Goal: Task Accomplishment & Management: Manage account settings

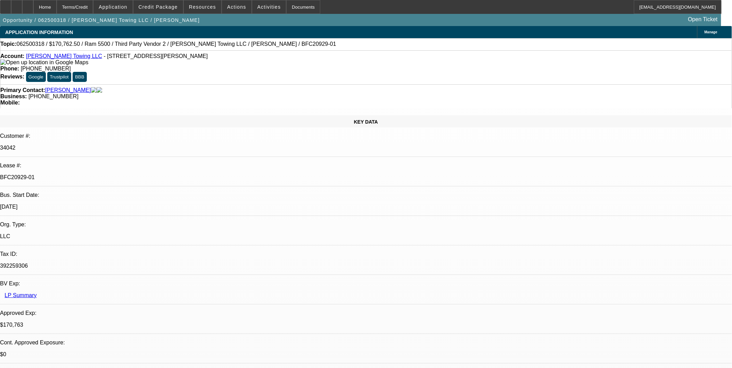
select select "0"
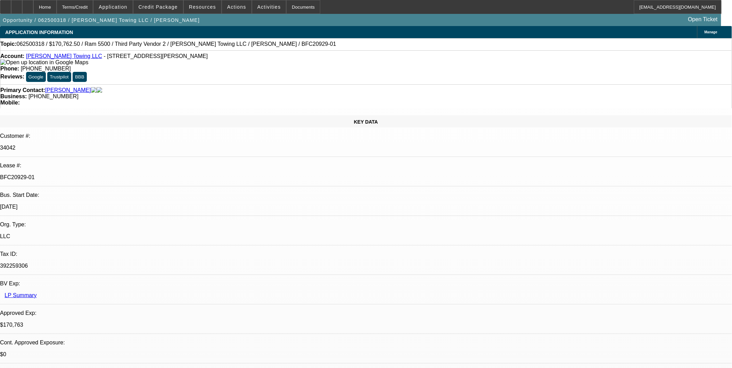
select select "0"
select select "1"
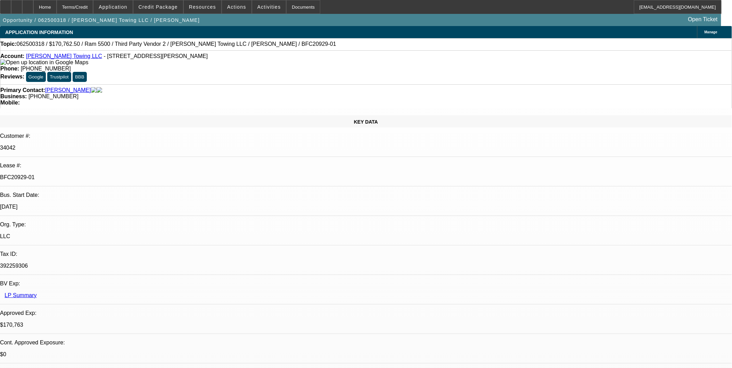
select select "2"
select select "6"
select select "1"
select select "2"
select select "6"
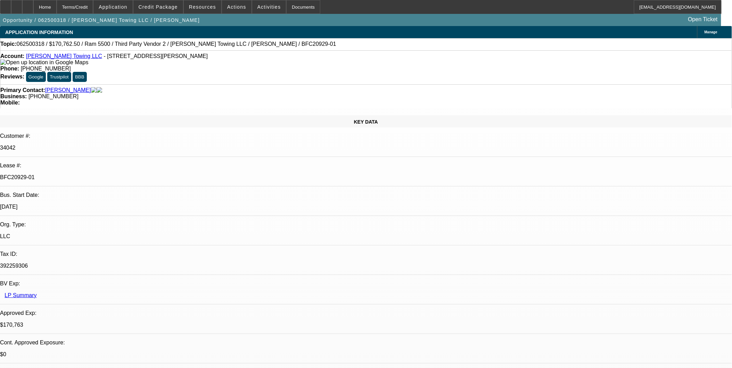
select select "1"
select select "2"
select select "6"
select select "1"
select select "2"
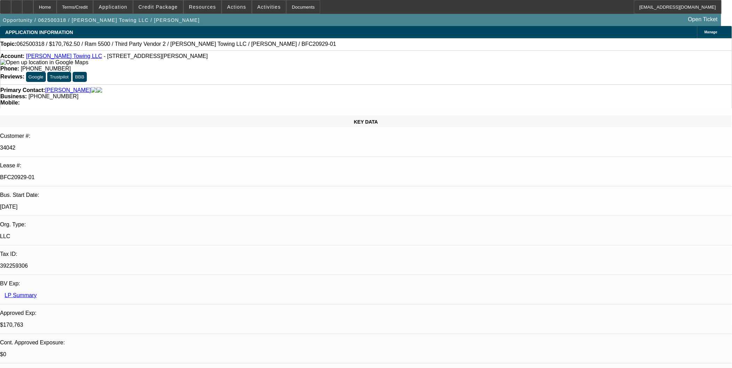
select select "6"
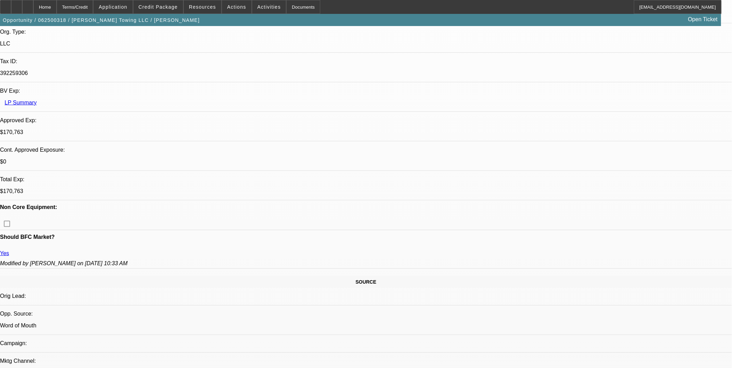
scroll to position [232, 0]
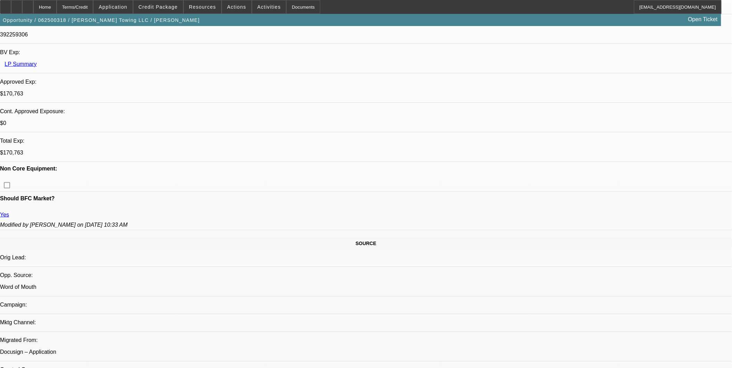
drag, startPoint x: 175, startPoint y: 238, endPoint x: 161, endPoint y: 240, distance: 14.7
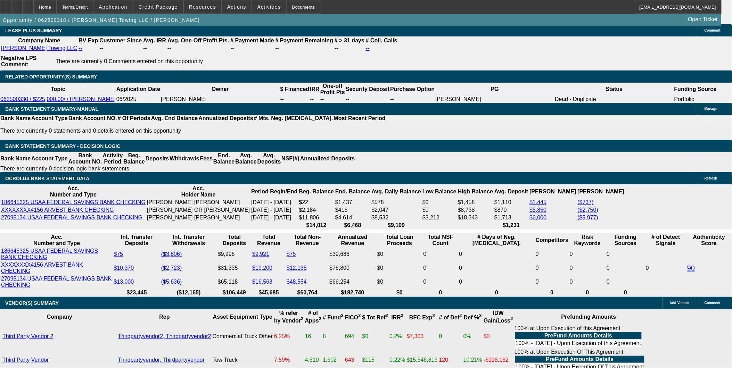
scroll to position [1274, 0]
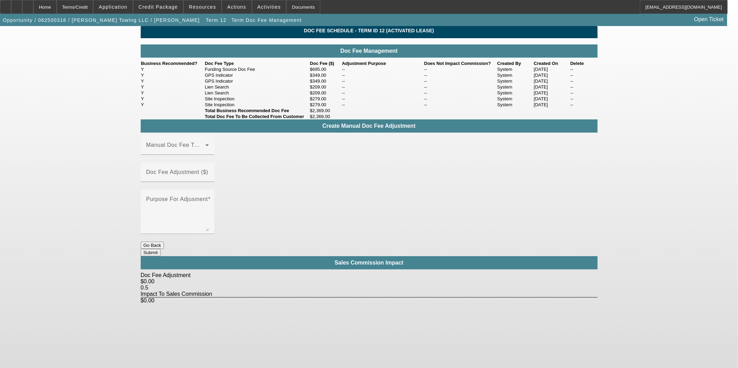
drag, startPoint x: 206, startPoint y: 108, endPoint x: 333, endPoint y: 121, distance: 127.5
click at [328, 108] on tbody "Y Funding Source Doc Fee $695.00 -- -- System 08/05/2025 -- Y GPS Indicator $34…" at bounding box center [369, 86] width 457 height 41
click at [627, 109] on app-term-doc-fee-management "Doc Fee Schedule - Term ID 12 (Activated Lease) Doc Fee Management Business Rec…" at bounding box center [369, 165] width 738 height 278
click at [57, 9] on div "Home" at bounding box center [44, 7] width 23 height 14
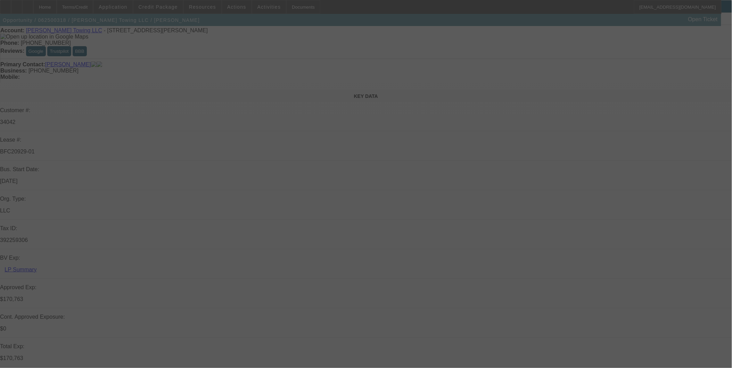
scroll to position [39, 0]
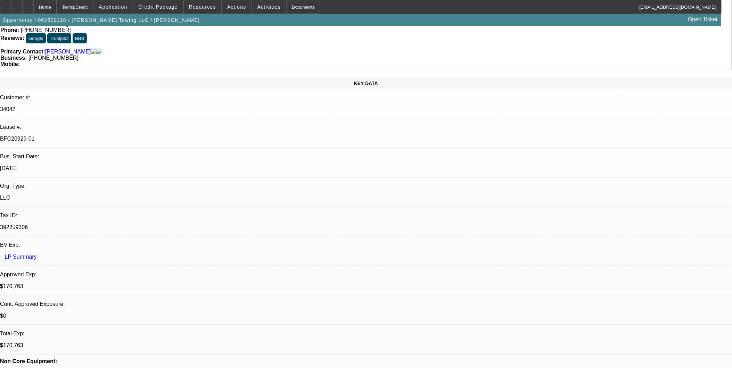
select select "0"
select select "2"
select select "0"
select select "6"
select select "0"
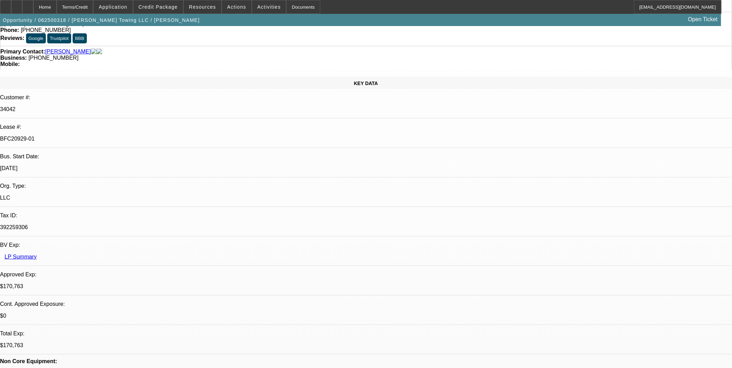
select select "2"
select select "0"
select select "6"
select select "0"
select select "2"
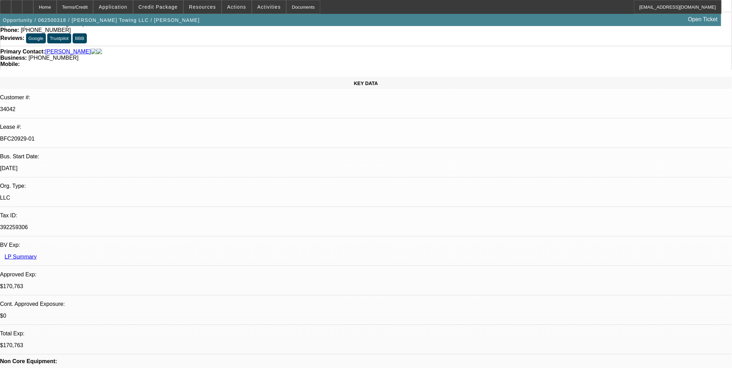
select select "0"
select select "6"
select select "0"
select select "2"
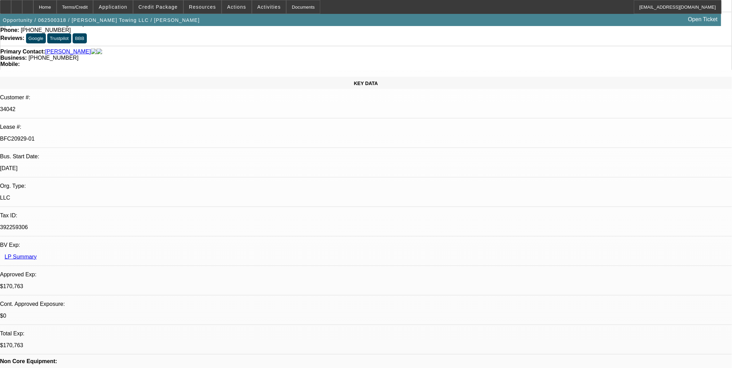
select select "0"
select select "6"
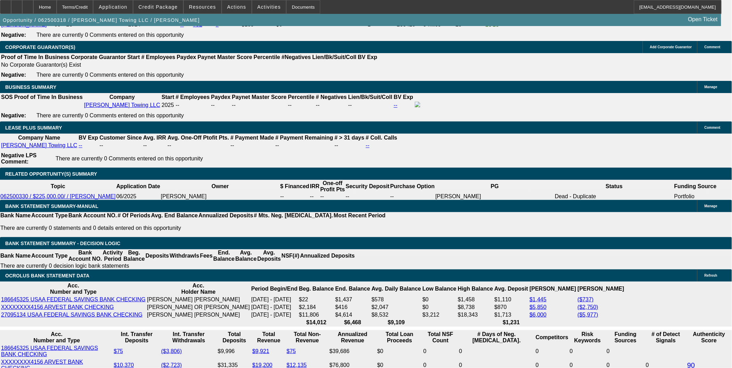
scroll to position [1215, 0]
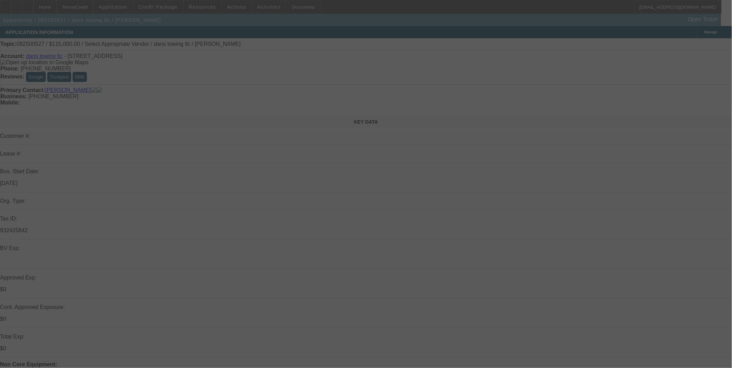
select select "0"
select select "2"
select select "0.1"
select select "4"
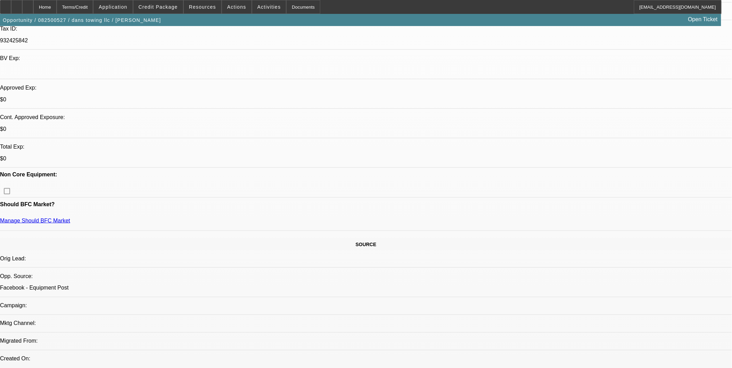
scroll to position [154, 0]
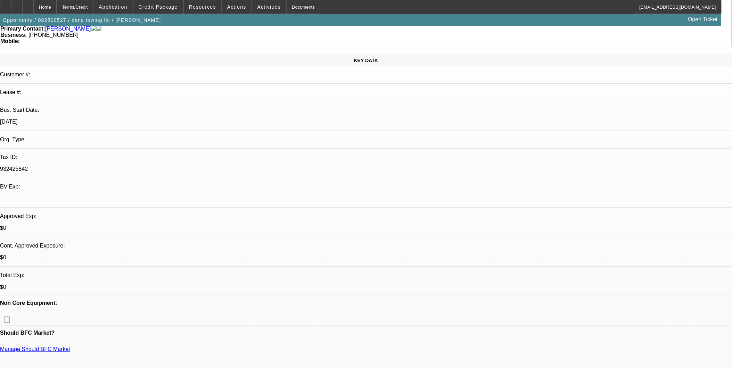
scroll to position [0, 0]
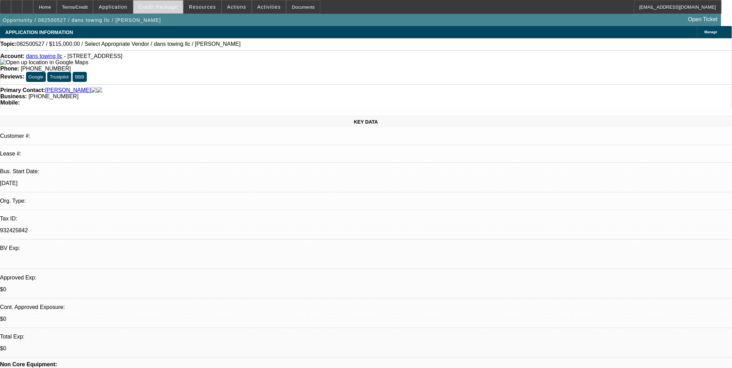
click at [164, 7] on span "Credit Package" at bounding box center [158, 7] width 39 height 6
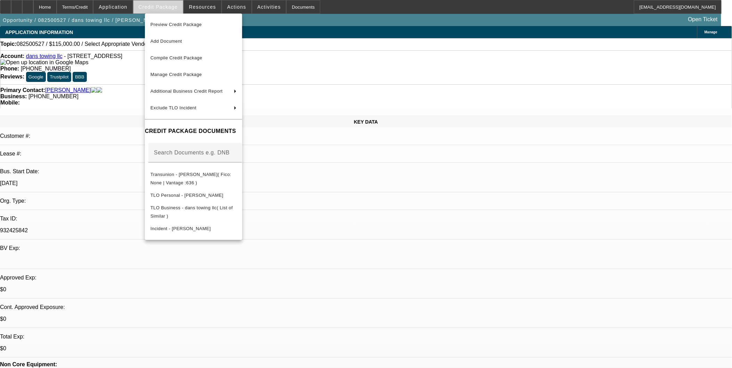
click at [164, 7] on div at bounding box center [366, 184] width 732 height 368
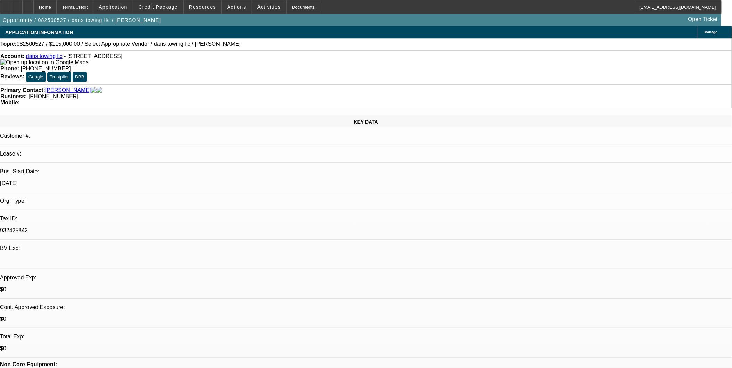
drag, startPoint x: 305, startPoint y: 173, endPoint x: 309, endPoint y: 170, distance: 5.0
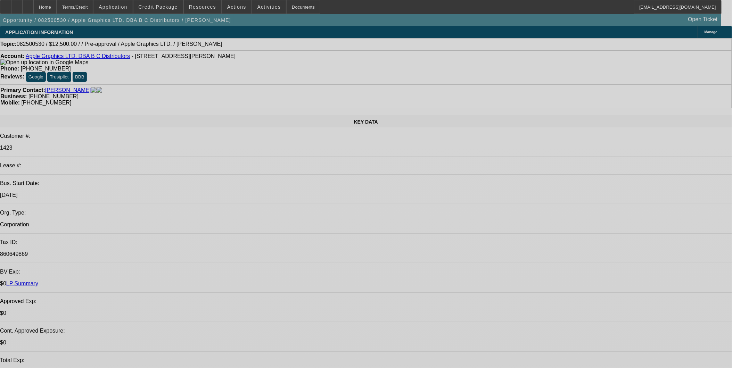
select select "0"
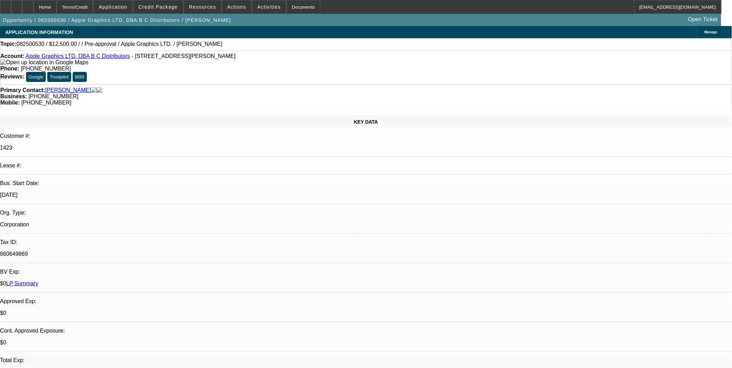
select select "2"
select select "0.1"
select select "1"
select select "2"
select select "4"
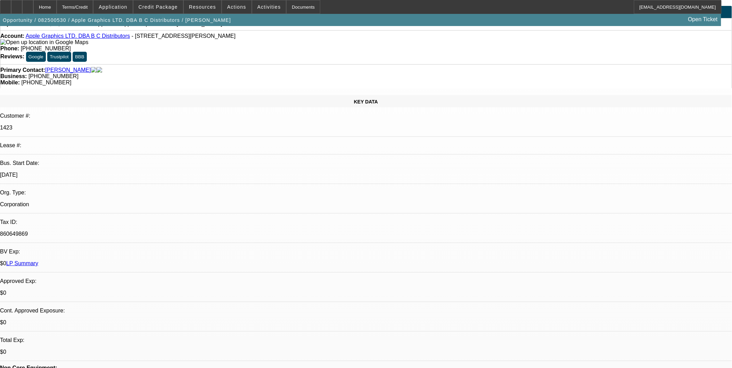
scroll to position [39, 0]
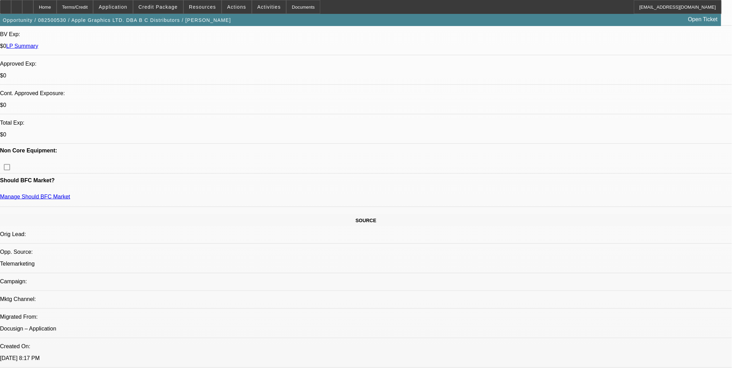
scroll to position [232, 0]
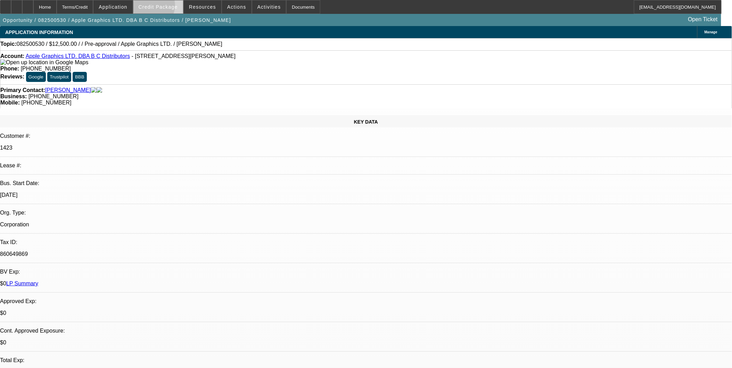
click at [161, 7] on span "Credit Package" at bounding box center [158, 7] width 39 height 6
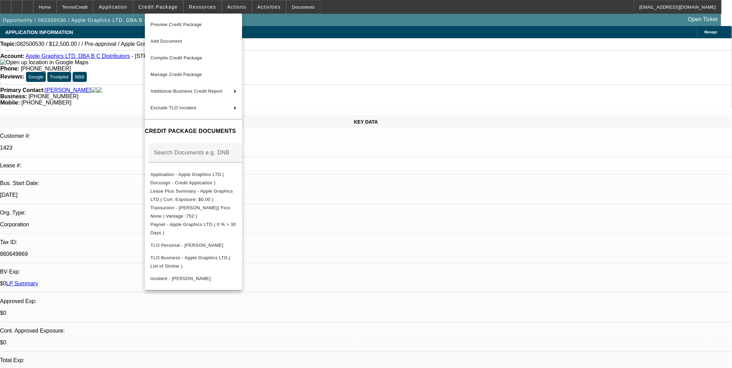
click at [373, 206] on div at bounding box center [366, 184] width 732 height 368
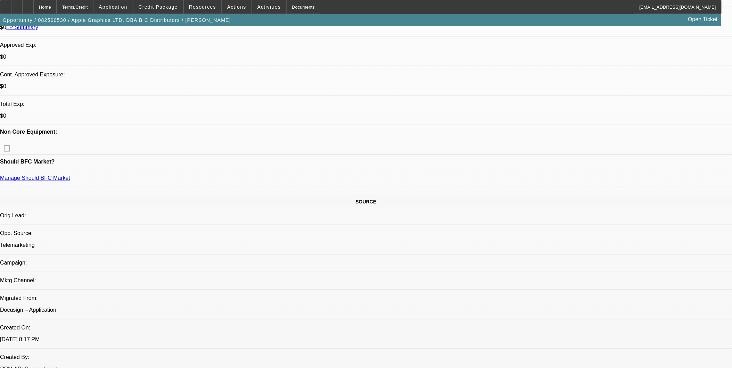
scroll to position [309, 0]
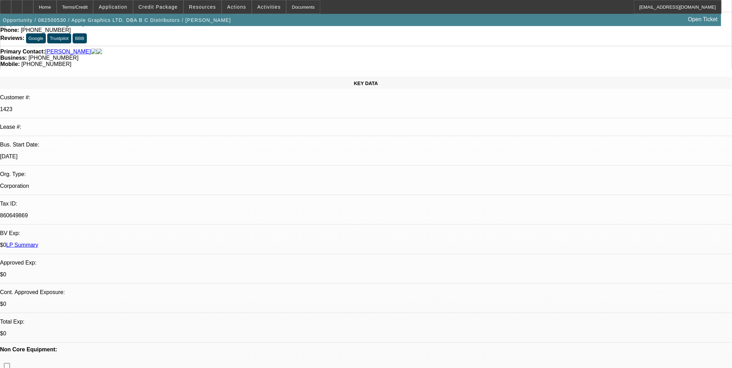
scroll to position [0, 0]
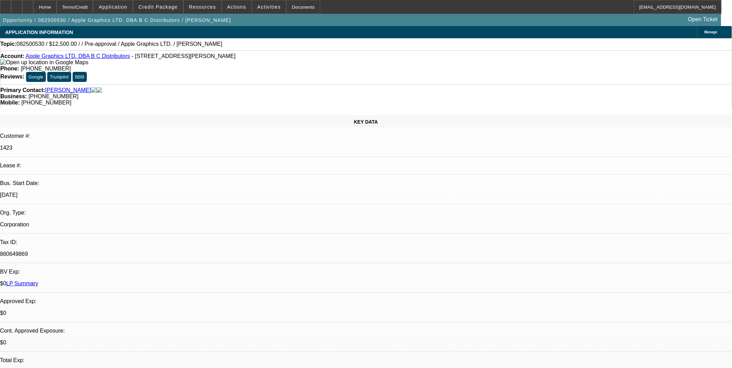
click at [94, 58] on link "Apple Graphics LTD. DBA B C Distributors" at bounding box center [78, 56] width 104 height 6
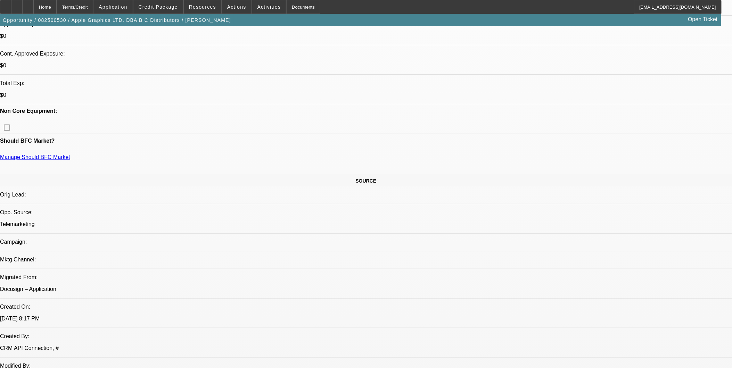
scroll to position [386, 0]
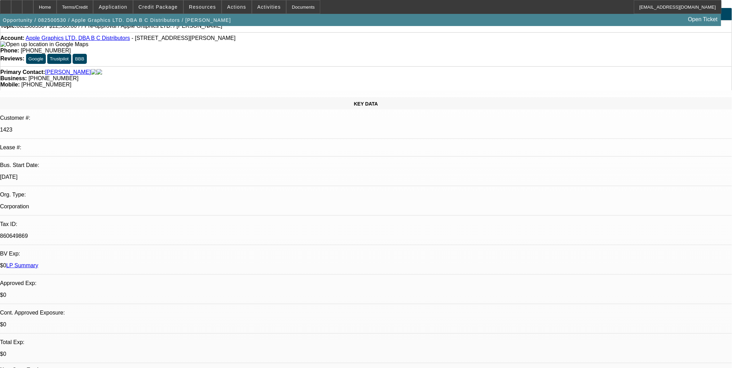
scroll to position [0, 0]
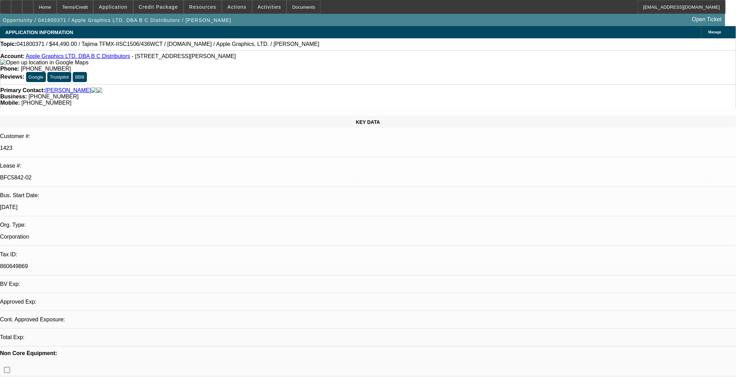
select select "0"
select select "2"
select select "0"
select select "2"
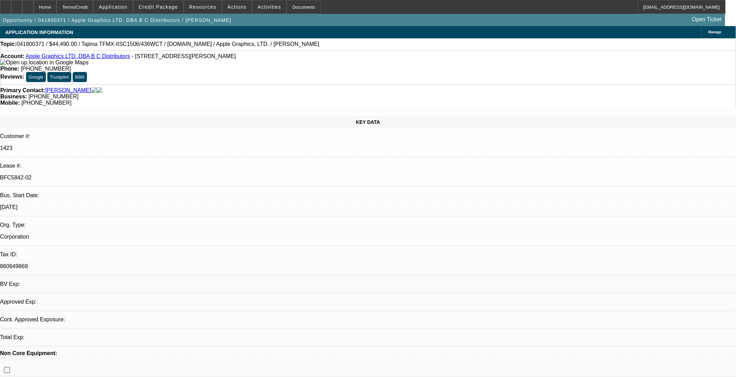
select select "0"
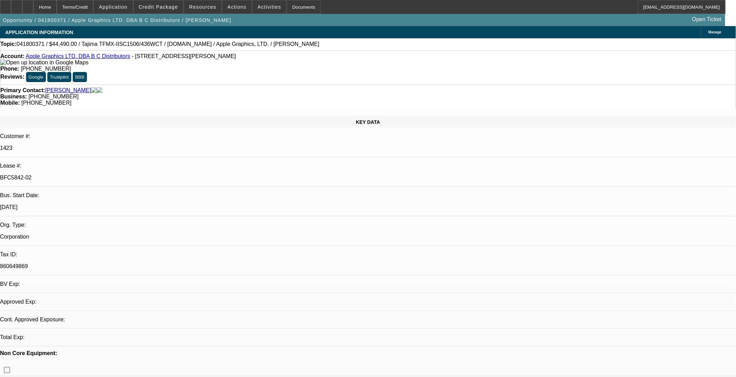
select select "2"
select select "0"
select select "1"
select select "2"
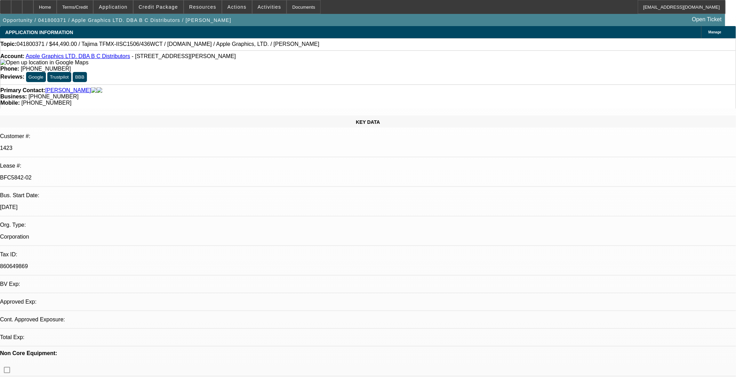
select select "1"
select select "2"
select select "1"
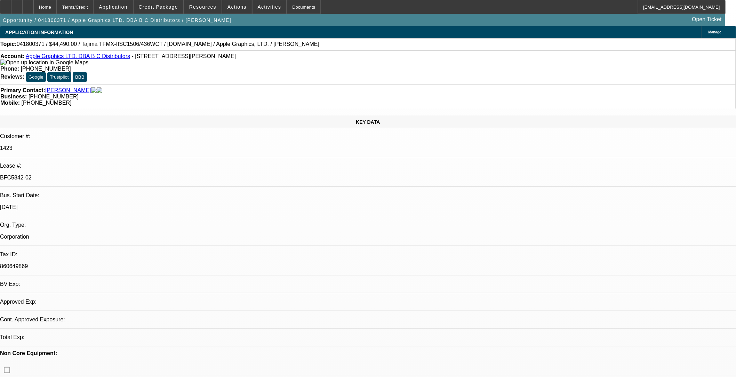
select select "2"
select select "1"
select select "2"
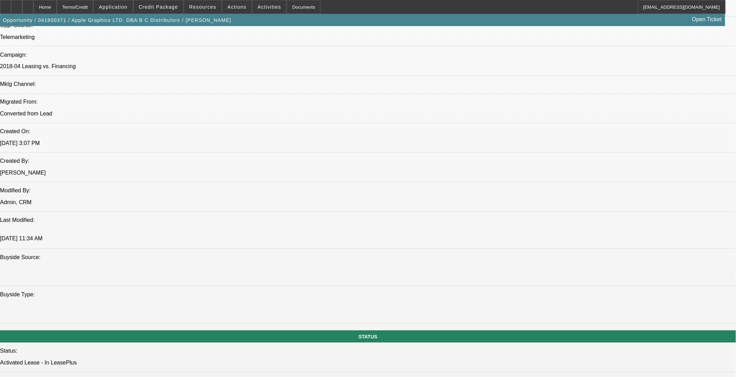
scroll to position [502, 0]
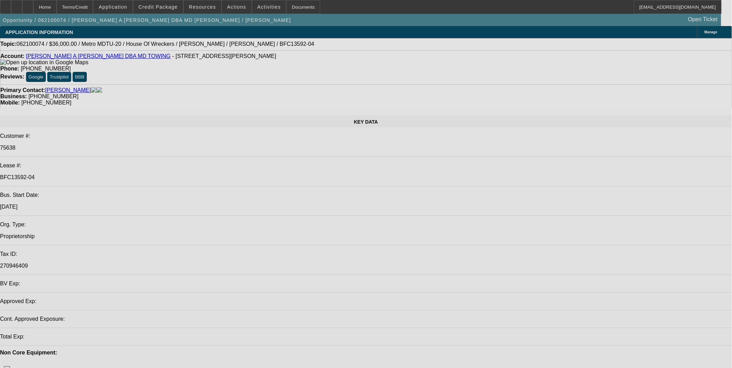
select select "0.1"
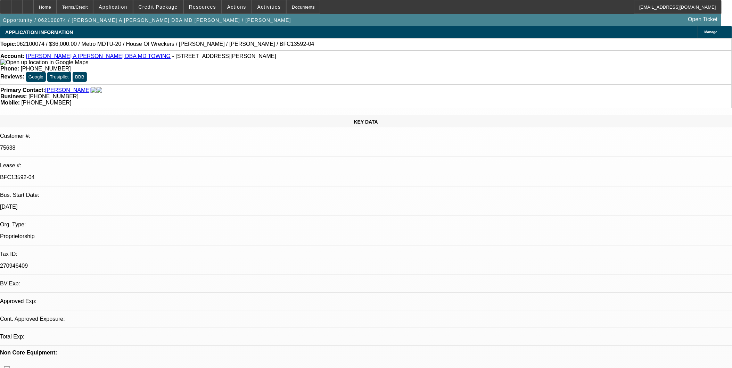
select select "2"
select select "0.1"
select select "2"
select select "0.1"
select select "1"
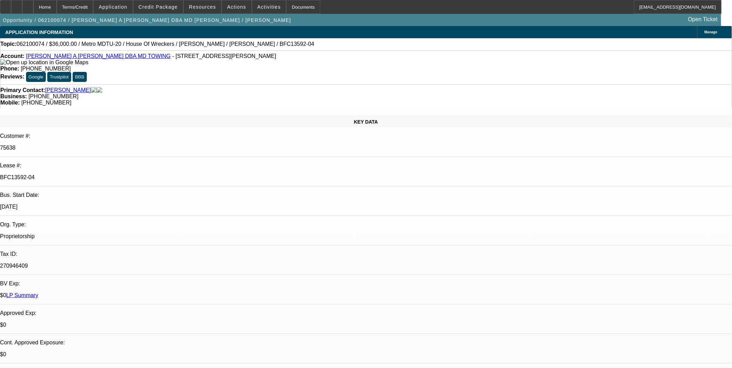
select select "2"
select select "4"
select select "1"
select select "2"
select select "4"
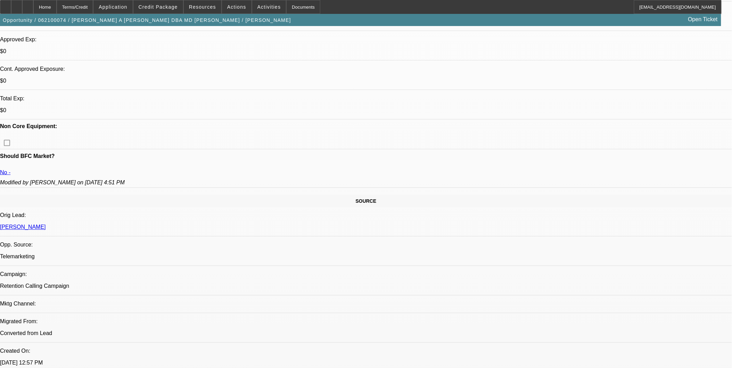
scroll to position [348, 0]
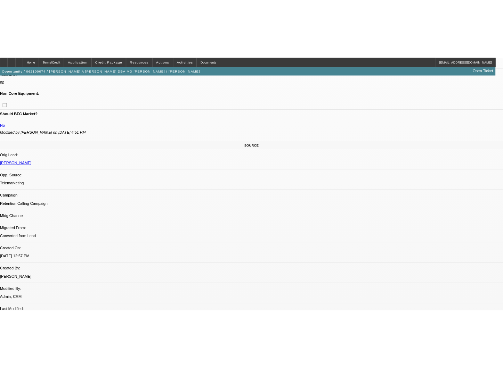
scroll to position [359, 0]
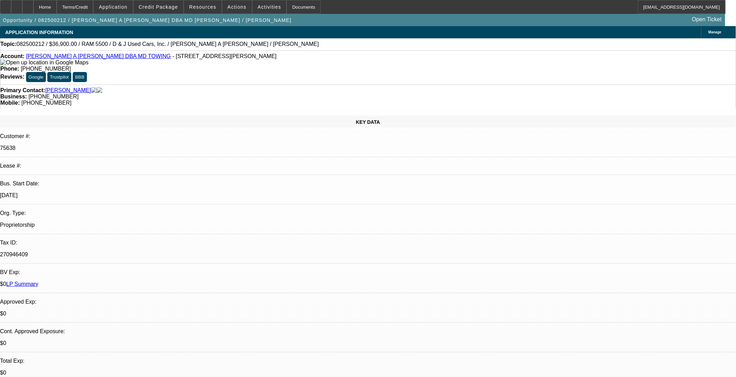
select select "0"
select select "2"
select select "0.1"
select select "1"
select select "2"
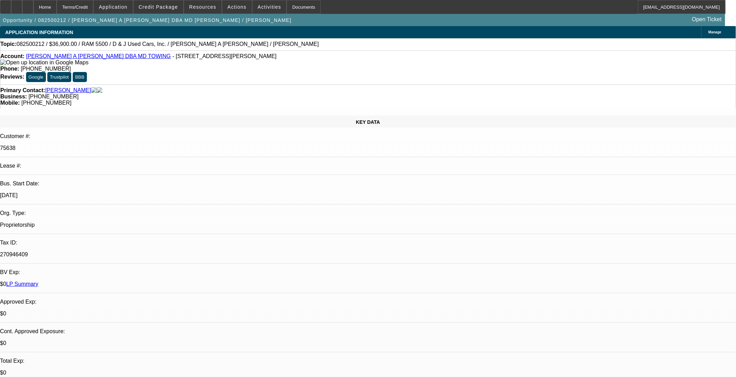
select select "4"
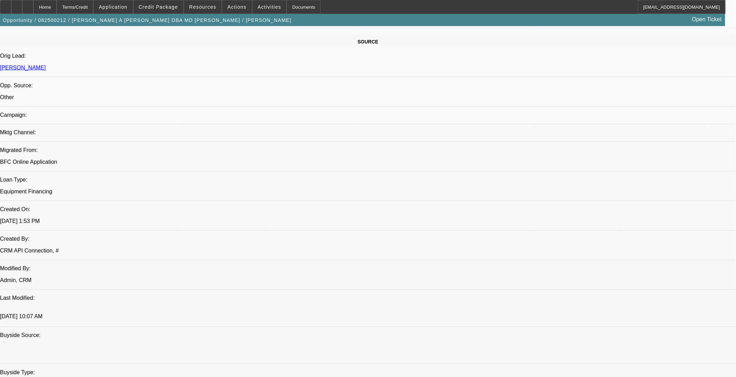
scroll to position [425, 0]
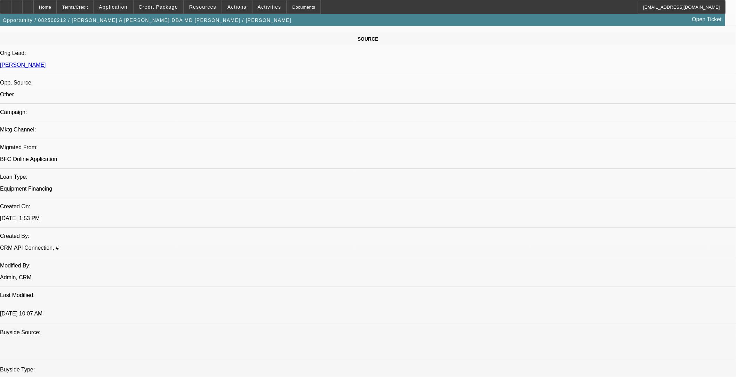
drag, startPoint x: 401, startPoint y: 277, endPoint x: 388, endPoint y: 215, distance: 64.0
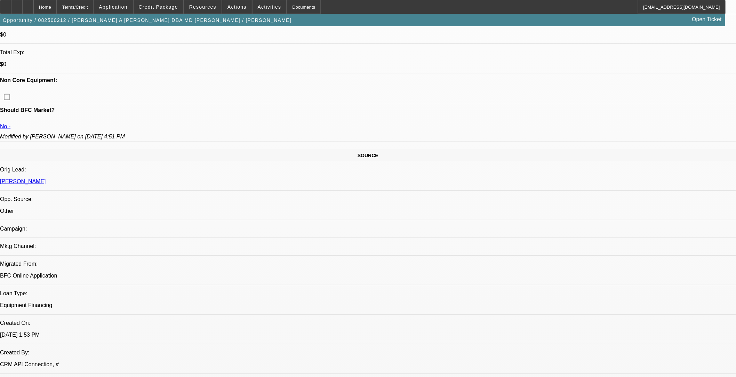
scroll to position [309, 0]
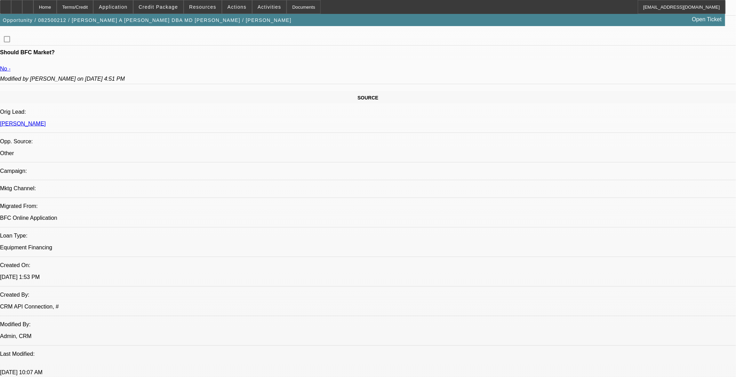
scroll to position [386, 0]
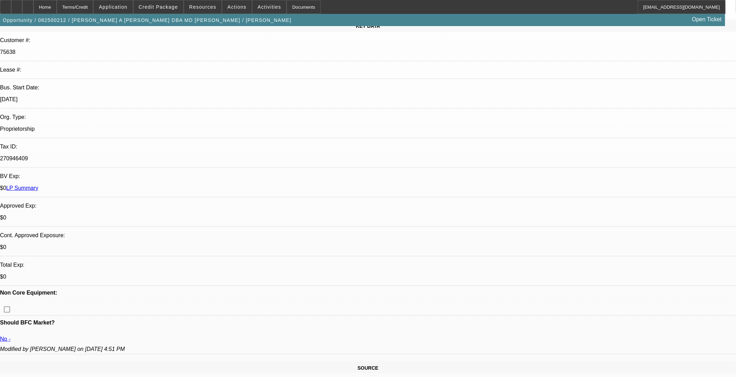
scroll to position [116, 0]
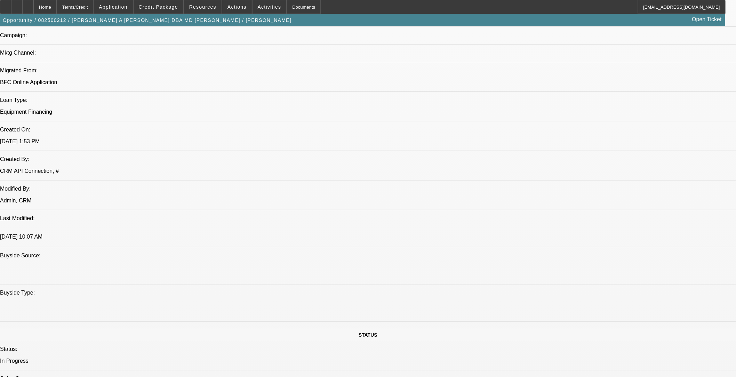
scroll to position [502, 0]
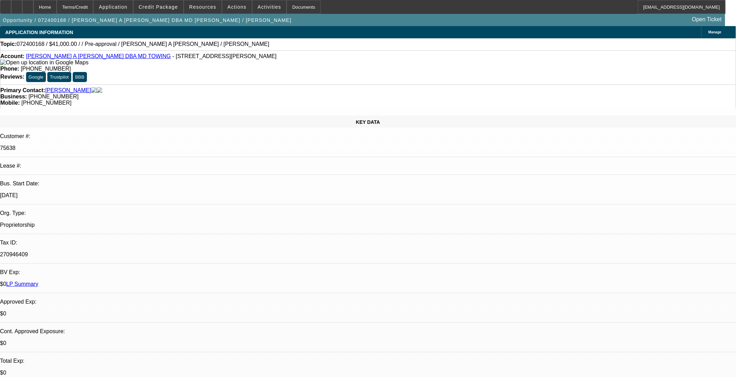
select select "0"
select select "2"
select select "0.1"
select select "4"
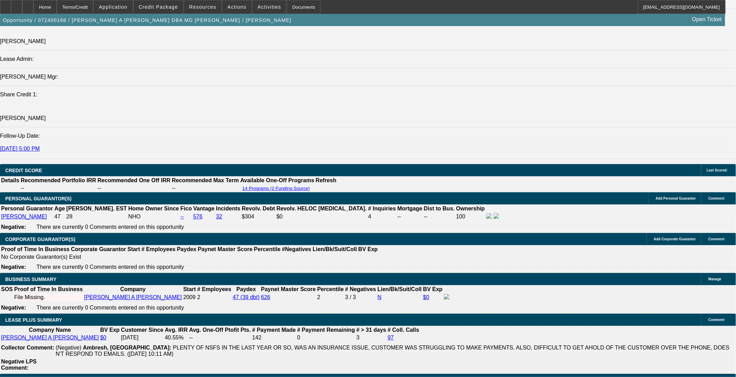
scroll to position [927, 0]
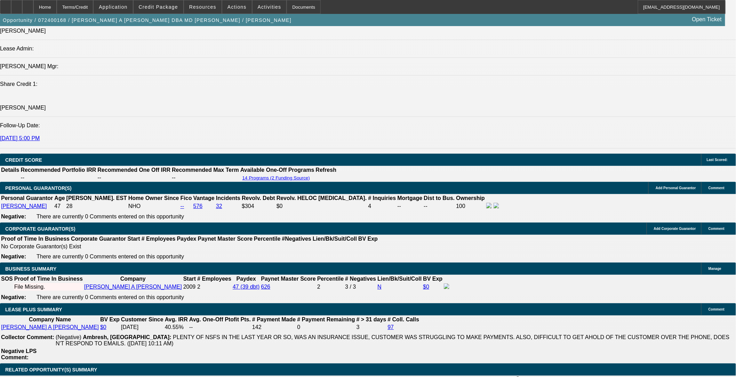
scroll to position [77, 0]
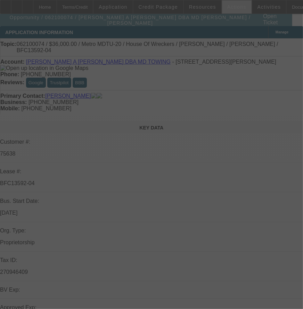
select select "0.1"
select select "2"
select select "0.1"
select select "2"
select select "0.1"
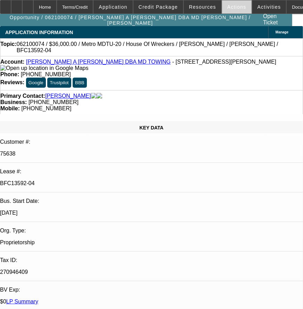
select select "1"
select select "2"
select select "4"
select select "1"
select select "2"
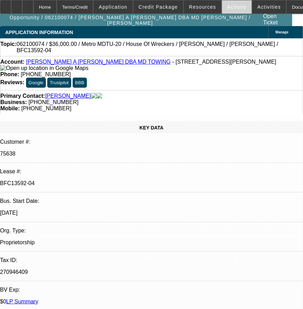
select select "4"
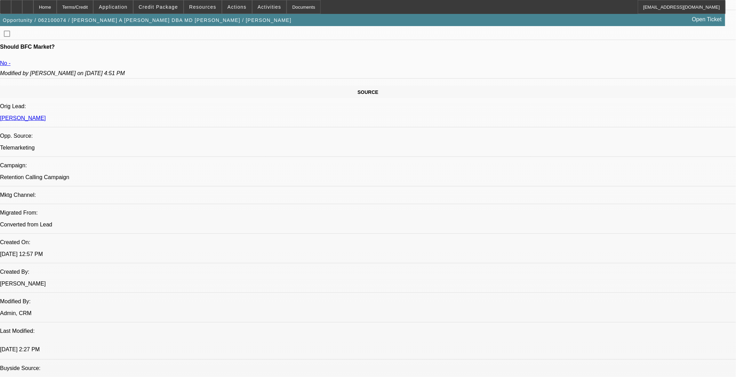
scroll to position [425, 0]
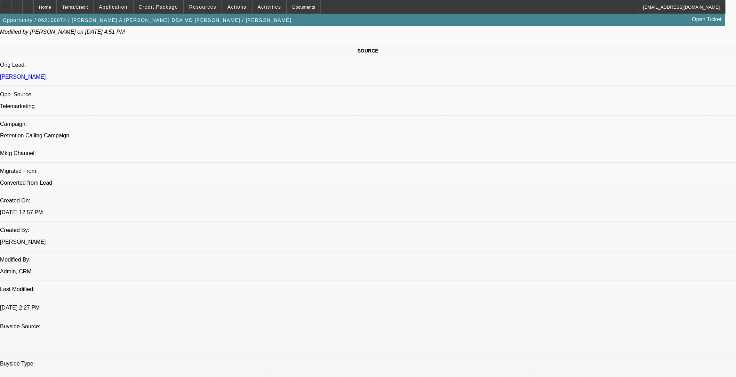
drag, startPoint x: 354, startPoint y: 203, endPoint x: 14, endPoint y: 204, distance: 340.0
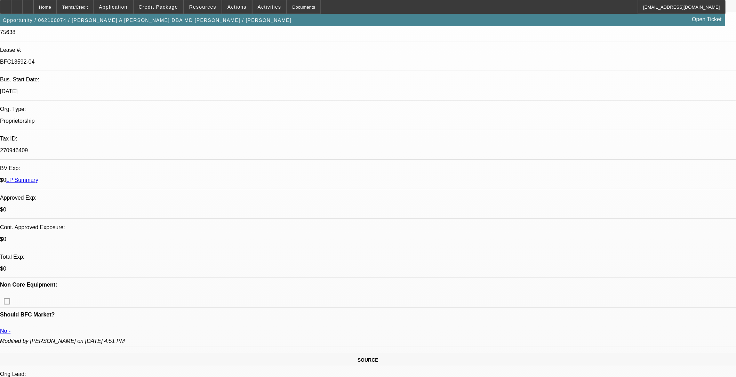
scroll to position [0, 0]
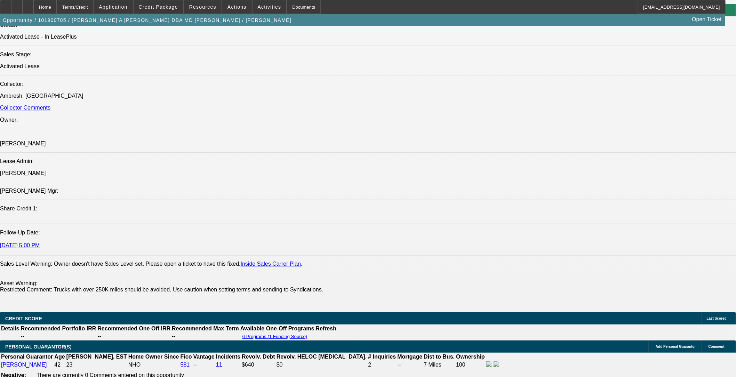
select select "0"
select select "2"
select select "0.1"
select select "0"
select select "2"
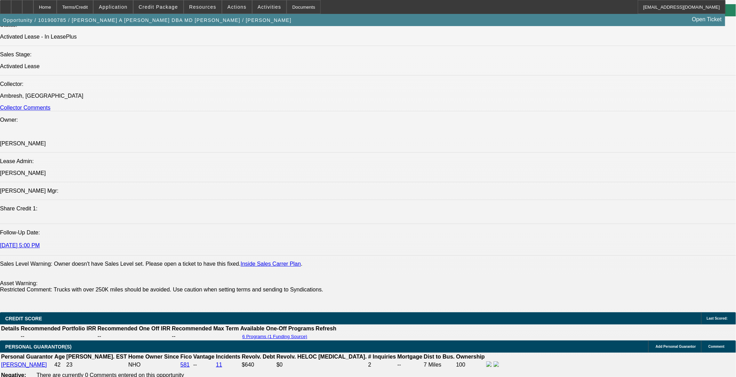
select select "0.1"
select select "0"
select select "2"
select select "0.1"
select select "0"
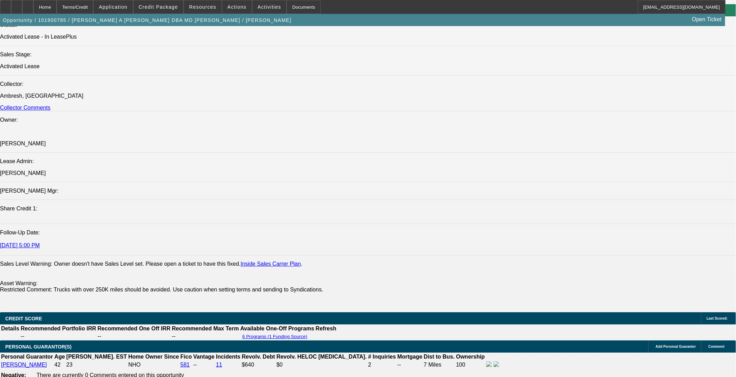
select select "2"
select select "0.1"
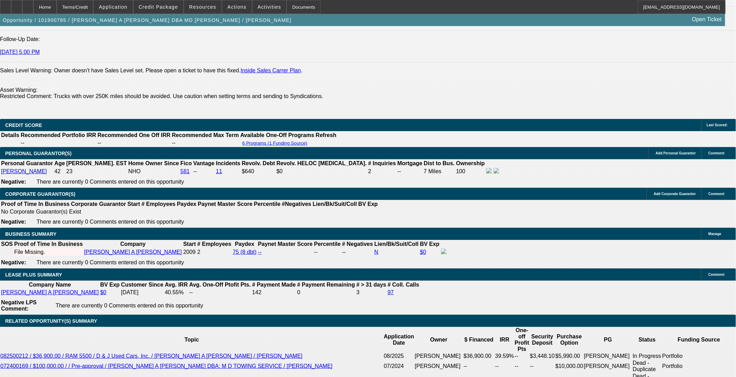
select select "1"
select select "2"
select select "4"
select select "1"
select select "2"
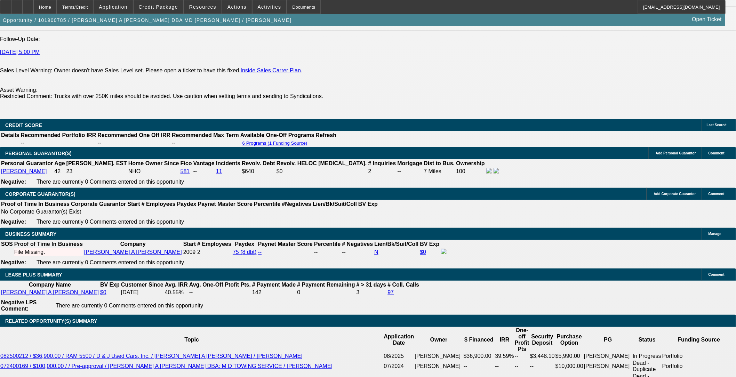
select select "4"
select select "1"
select select "2"
select select "4"
select select "1"
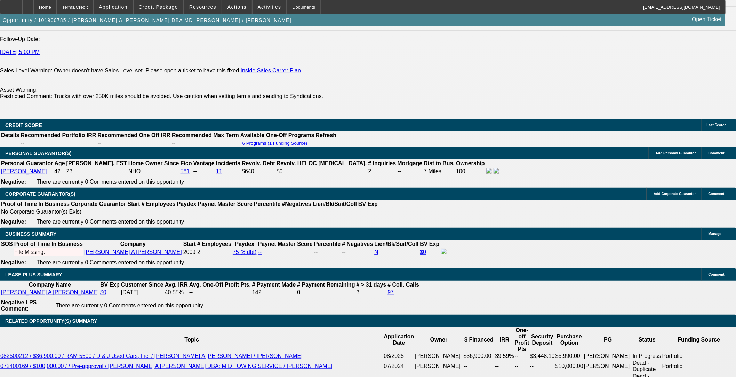
select select "2"
select select "4"
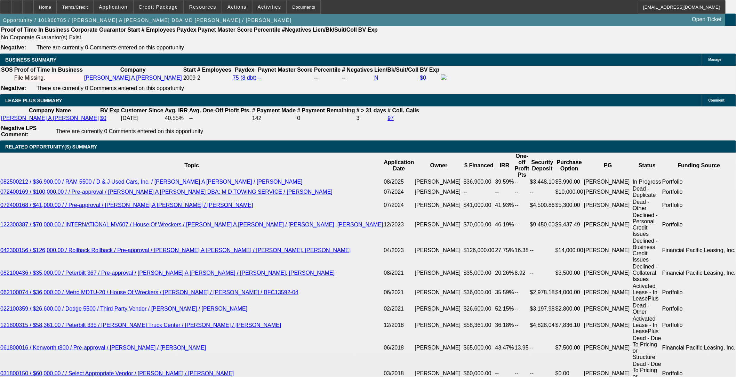
scroll to position [1194, 0]
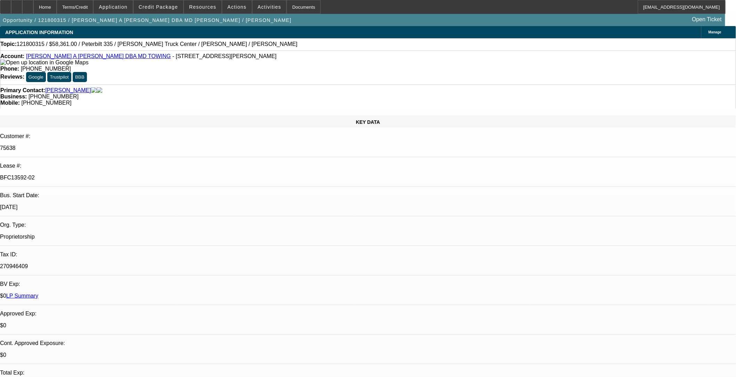
select select "0"
select select "2"
select select "0.1"
select select "0"
select select "2"
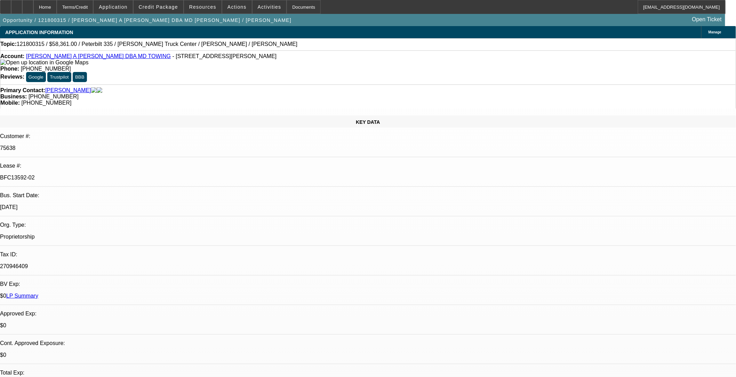
select select "0.1"
select select "0"
select select "2"
select select "0.1"
select select "0"
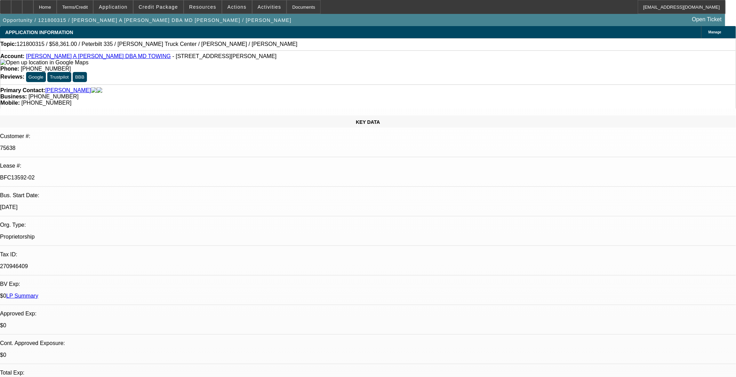
select select "2"
select select "0.1"
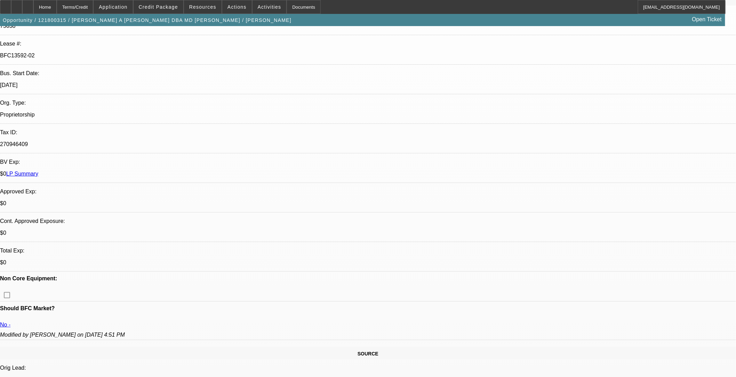
select select "1"
select select "2"
select select "4"
select select "1"
select select "2"
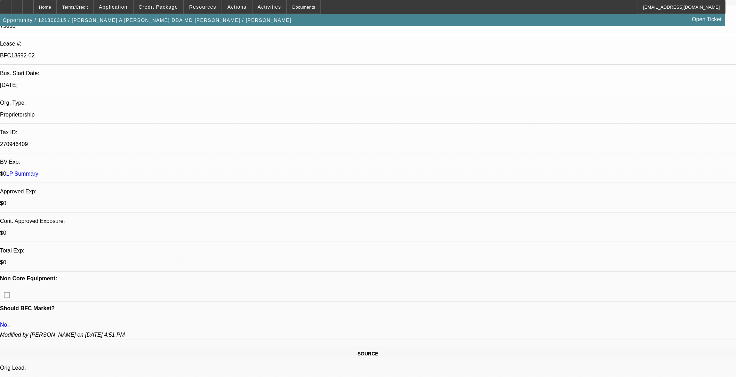
select select "4"
select select "1"
select select "2"
select select "4"
select select "1"
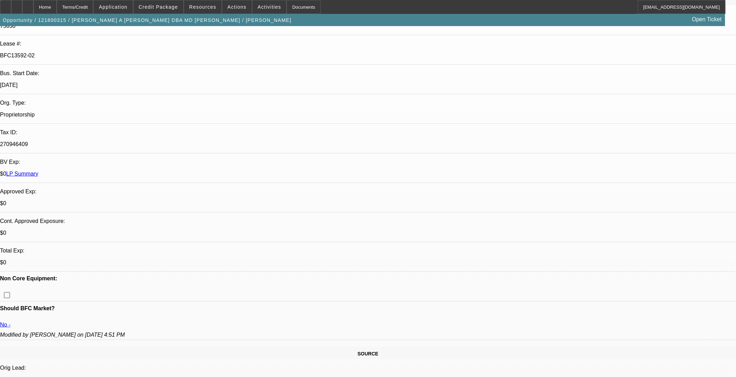
select select "2"
select select "4"
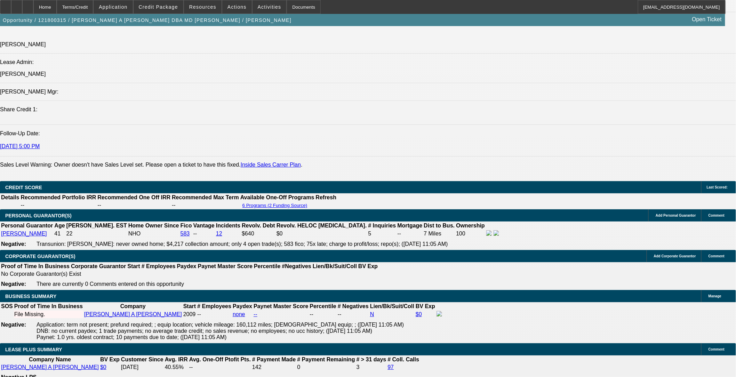
scroll to position [888, 0]
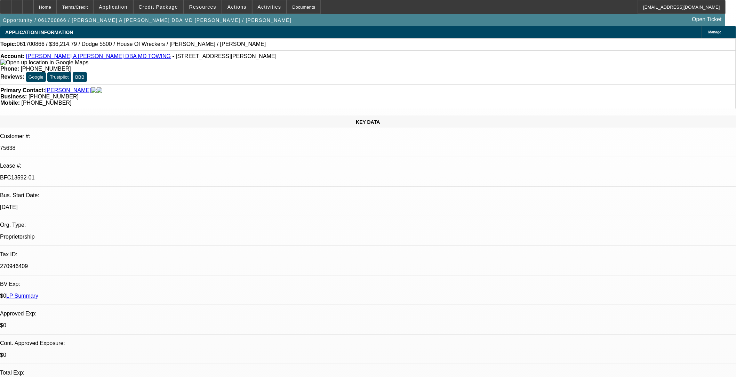
select select "0"
select select "2"
select select "0.1"
select select "0"
select select "2"
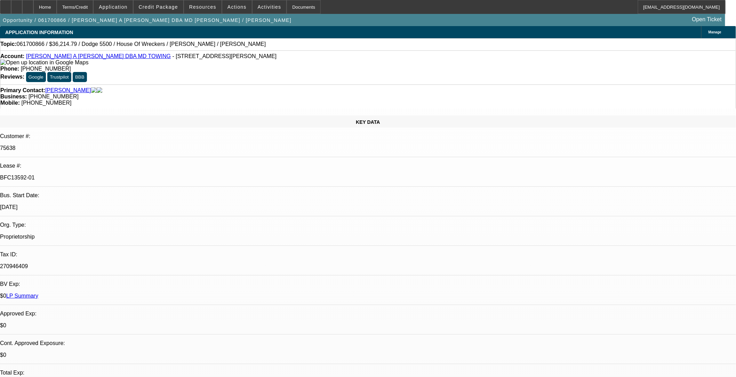
select select "0.1"
select select "0"
select select "2"
select select "0.1"
select select "0"
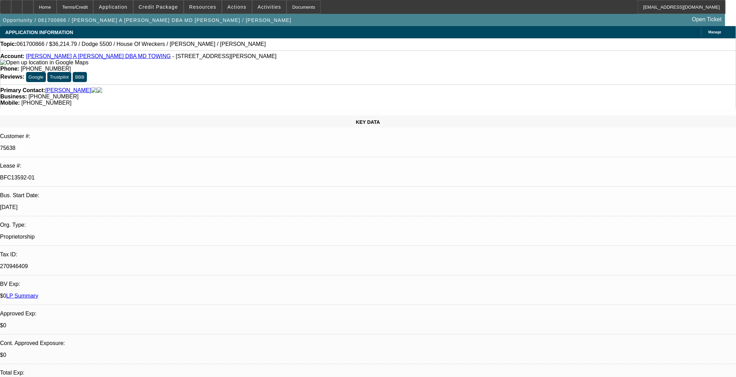
select select "2"
select select "0.1"
select select "1"
select select "2"
select select "4"
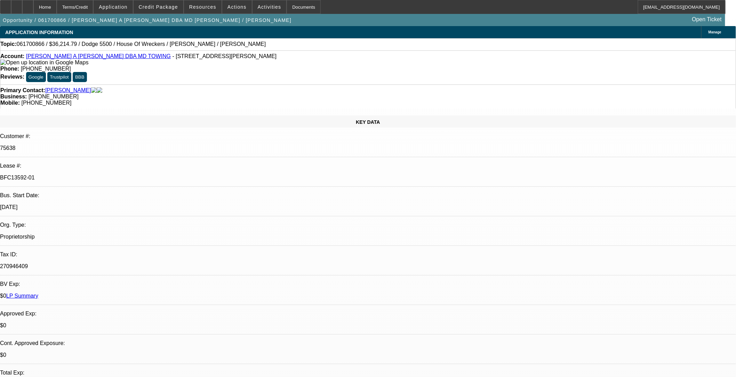
select select "1"
select select "2"
select select "4"
select select "1"
select select "2"
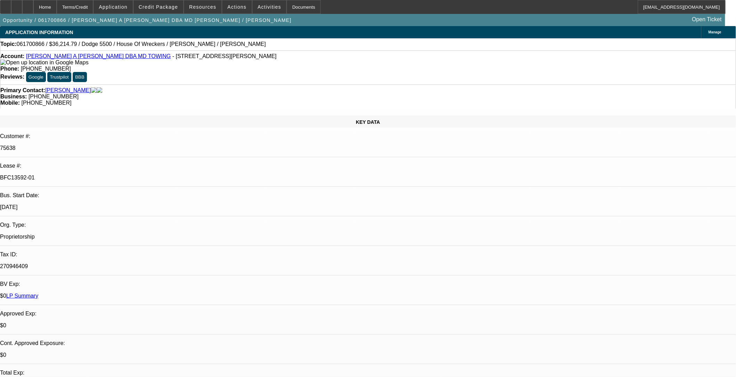
select select "4"
select select "1"
select select "2"
select select "4"
click at [168, 9] on span "Credit Package" at bounding box center [158, 7] width 39 height 6
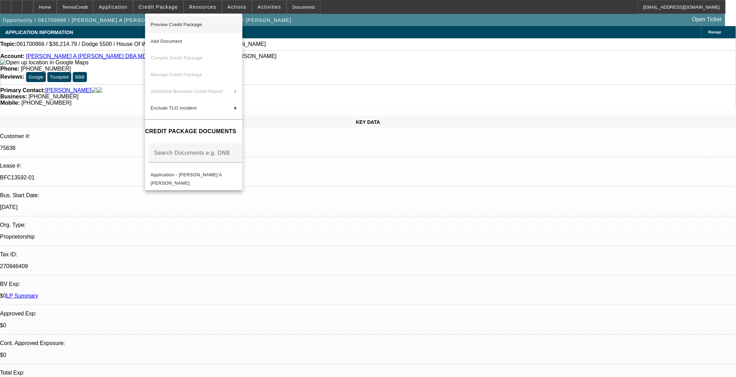
click at [193, 26] on span "Preview Credit Package" at bounding box center [176, 24] width 51 height 5
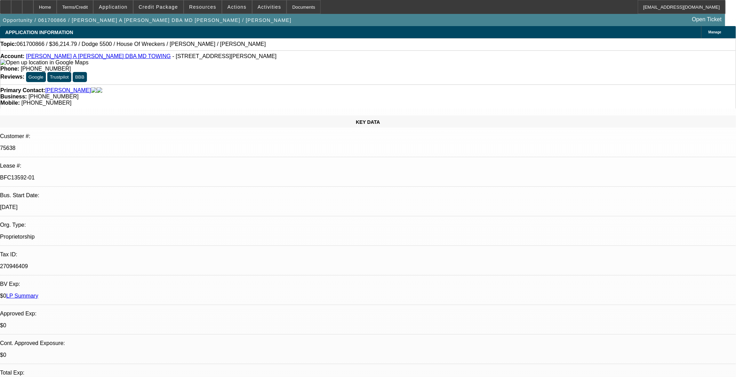
click at [308, 46] on div "Topic: 061700866 / $36,214.79 / Dodge 5500 / House Of Wreckers / Marco A Damian…" at bounding box center [367, 44] width 735 height 6
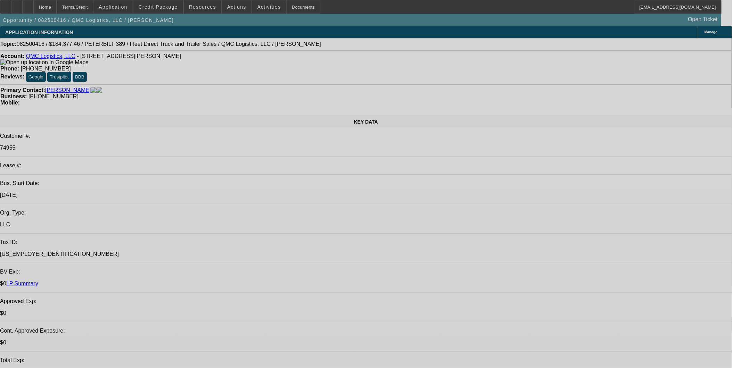
select select "0"
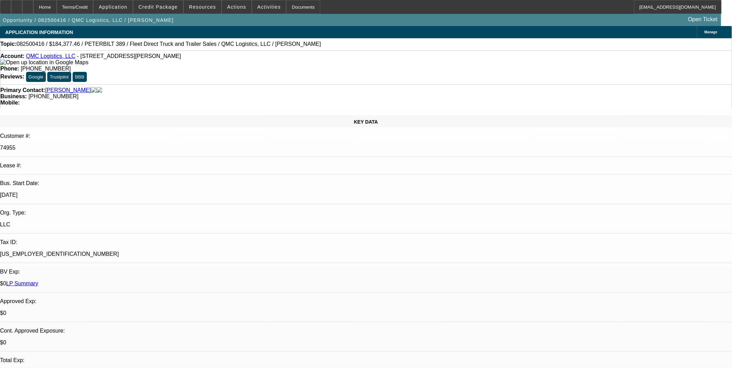
select select "0"
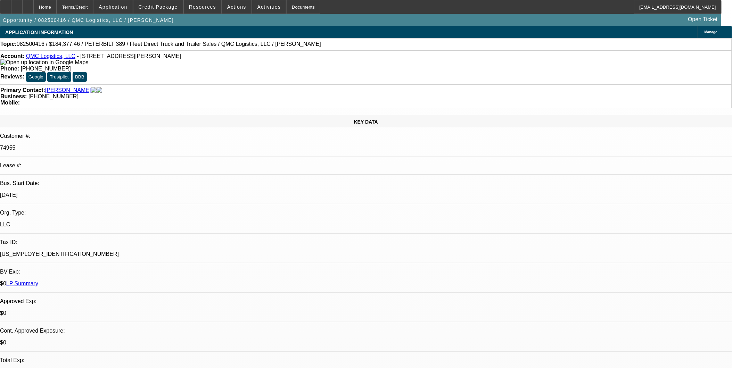
select select "0"
select select "1"
select select "2"
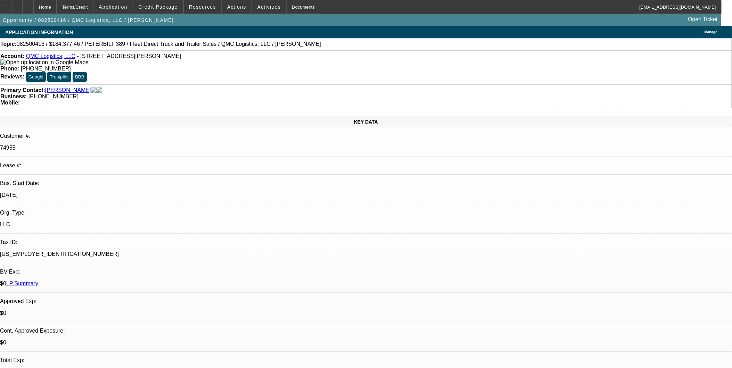
select select "6"
select select "1"
select select "2"
select select "6"
select select "1"
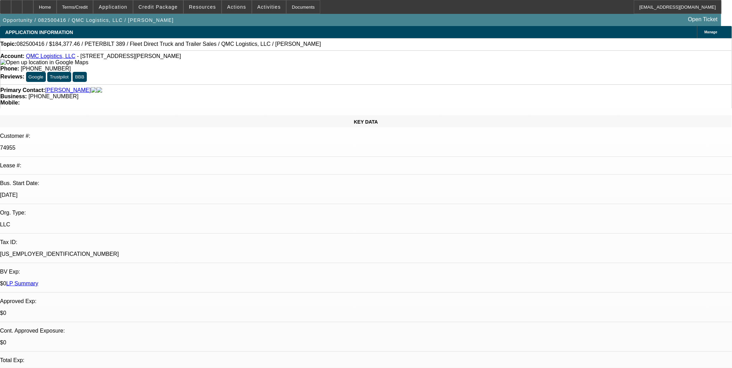
select select "2"
select select "6"
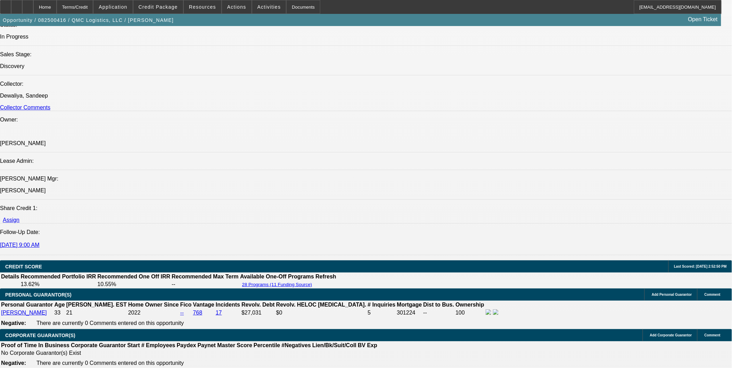
scroll to position [811, 0]
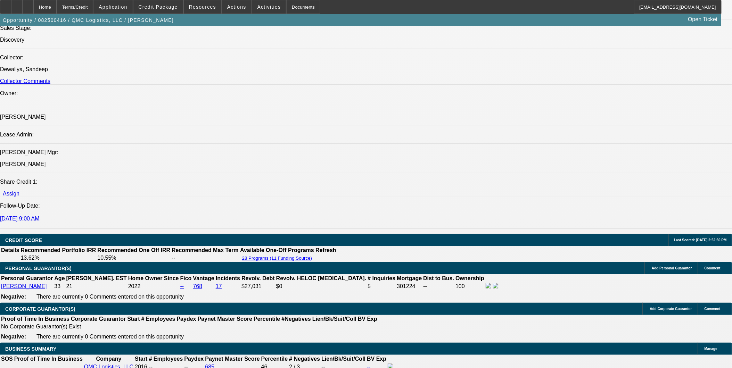
click at [174, 7] on span "Credit Package" at bounding box center [158, 7] width 39 height 6
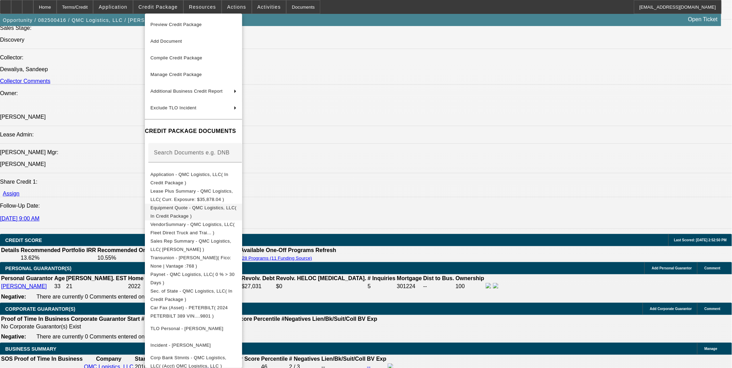
click at [200, 211] on span "Equipment Quote - QMC Logistics, LLC( In Credit Package )" at bounding box center [194, 212] width 86 height 14
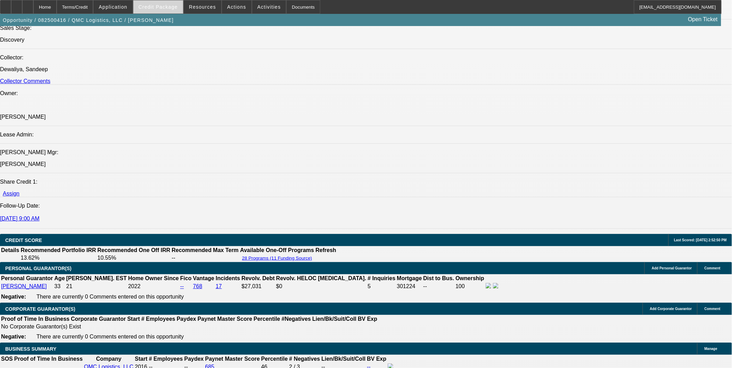
click at [166, 11] on span at bounding box center [158, 7] width 50 height 17
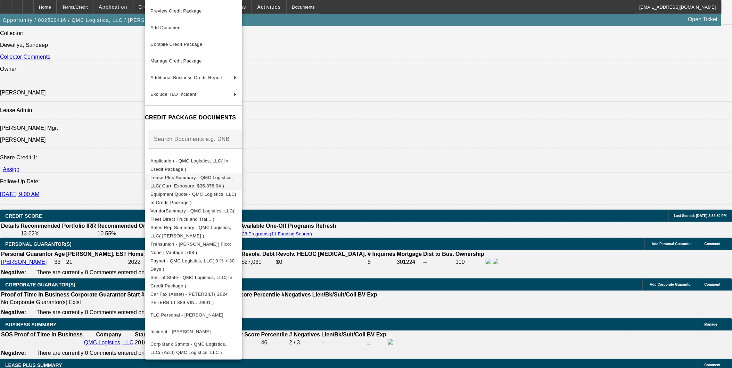
scroll to position [927, 0]
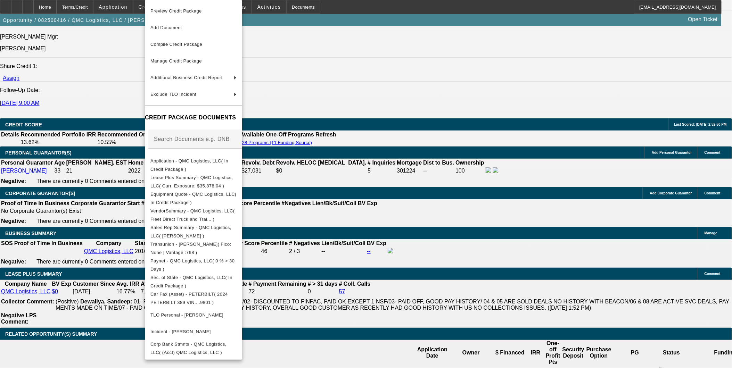
click at [378, 166] on div at bounding box center [366, 184] width 732 height 368
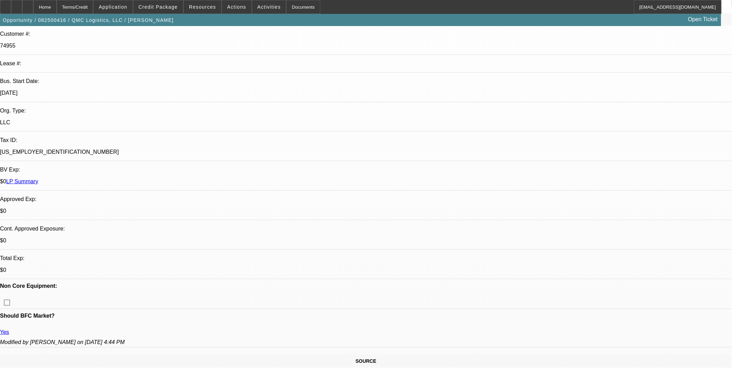
scroll to position [0, 0]
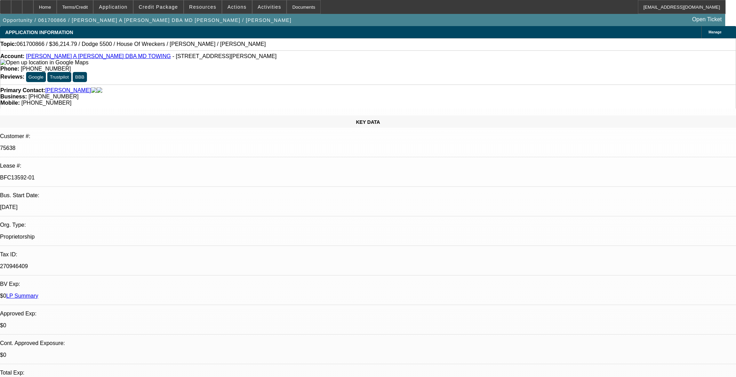
select select "0"
select select "2"
select select "0.1"
select select "4"
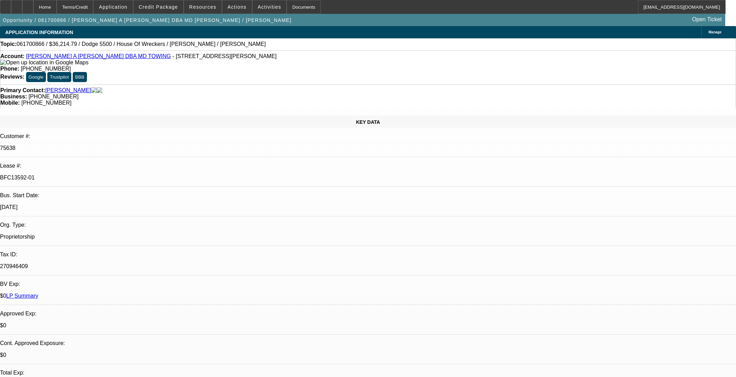
select select "0"
select select "2"
select select "0.1"
select select "4"
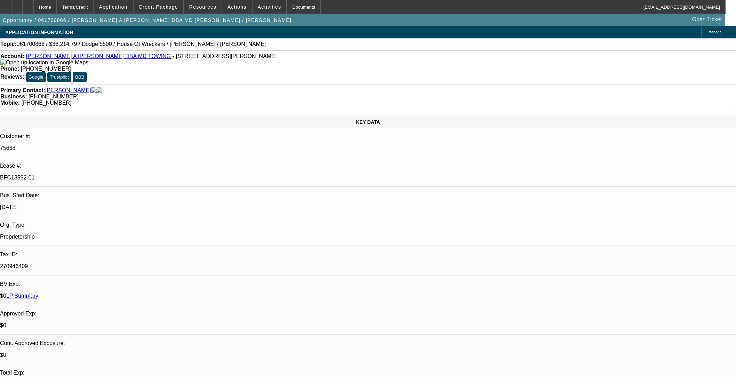
select select "0"
select select "2"
select select "0.1"
select select "4"
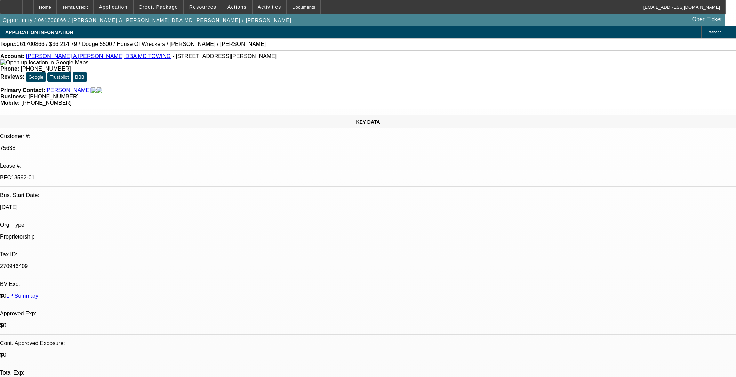
select select "0"
select select "2"
select select "0.1"
select select "4"
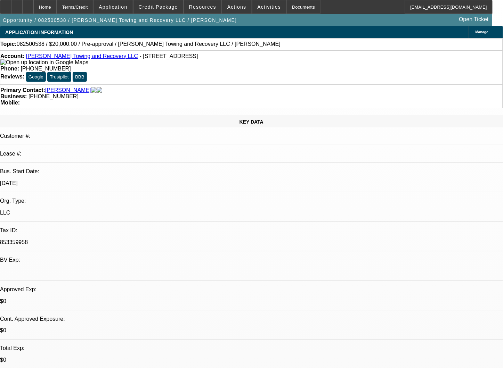
select select "0"
select select "2"
select select "0.1"
select select "1"
select select "2"
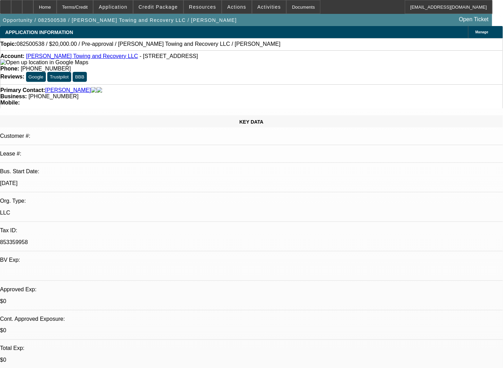
select select "4"
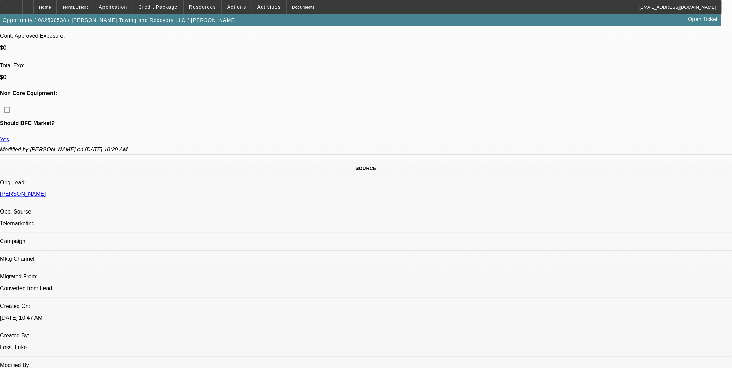
scroll to position [232, 0]
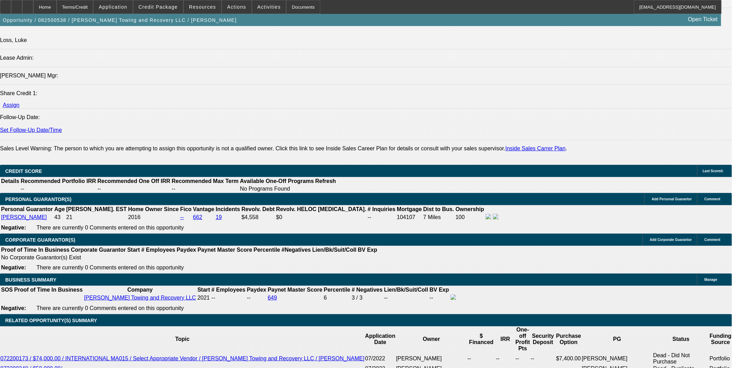
scroll to position [888, 0]
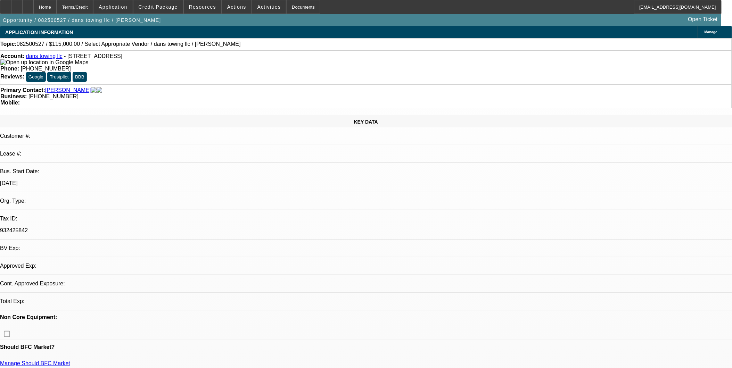
select select "0"
select select "2"
select select "0.1"
select select "1"
select select "2"
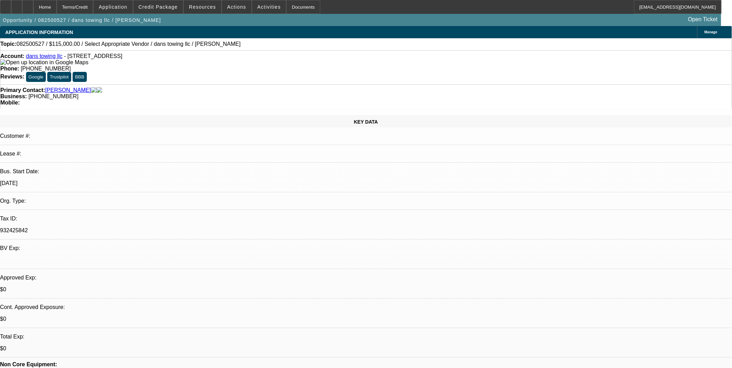
select select "4"
click at [168, 7] on span "Credit Package" at bounding box center [158, 7] width 39 height 6
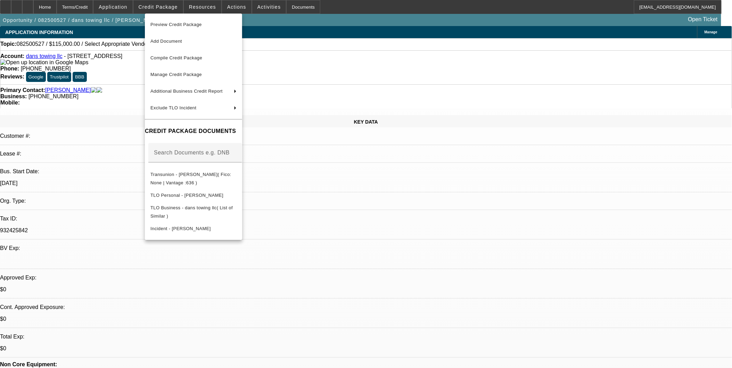
click at [352, 201] on div at bounding box center [366, 184] width 732 height 368
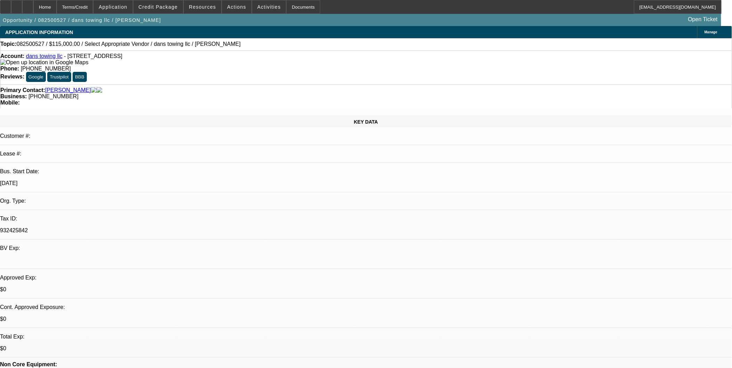
click at [52, 58] on link "dans towing llc" at bounding box center [44, 56] width 36 height 6
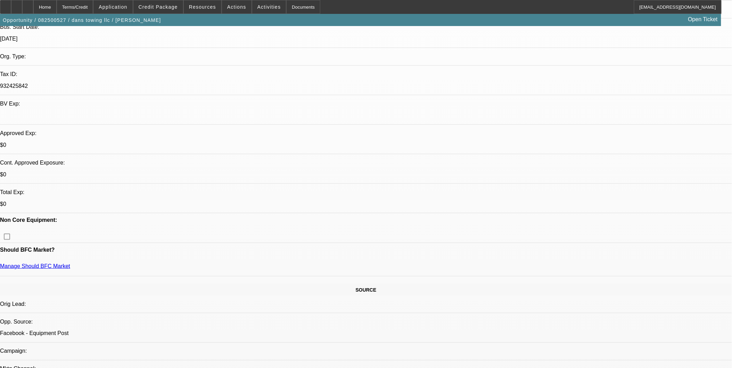
scroll to position [154, 0]
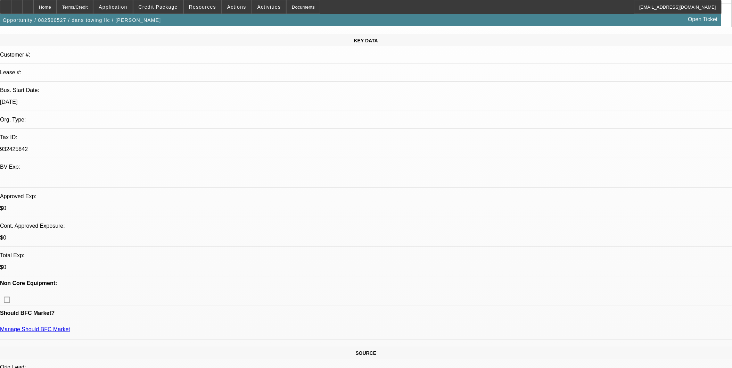
scroll to position [77, 0]
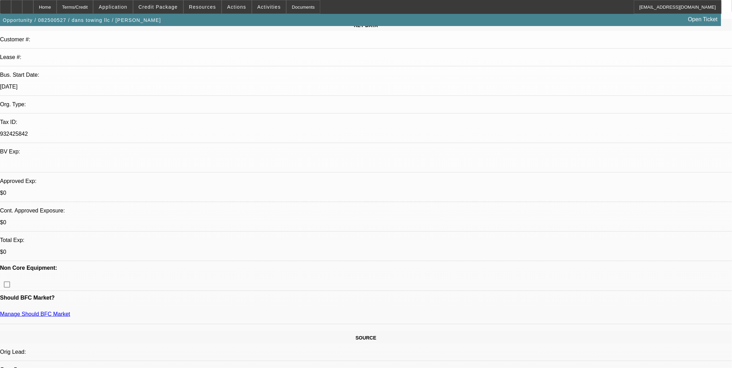
scroll to position [116, 0]
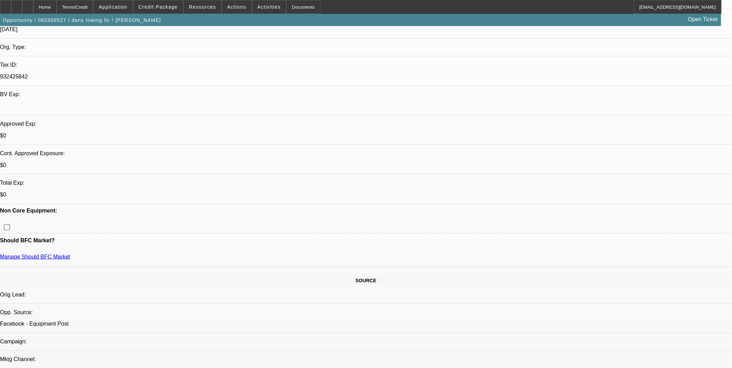
scroll to position [0, 0]
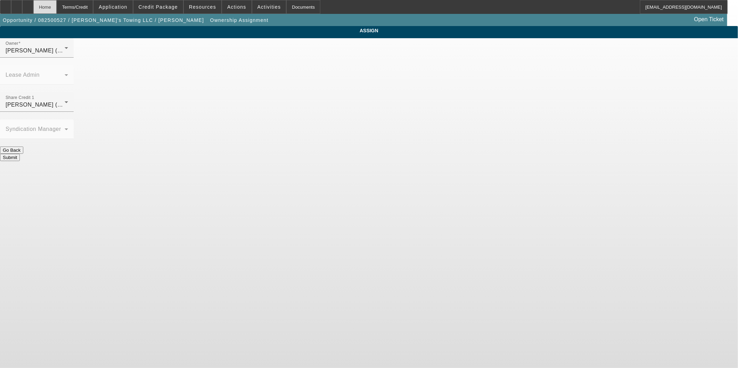
click at [57, 5] on div "Home" at bounding box center [44, 7] width 23 height 14
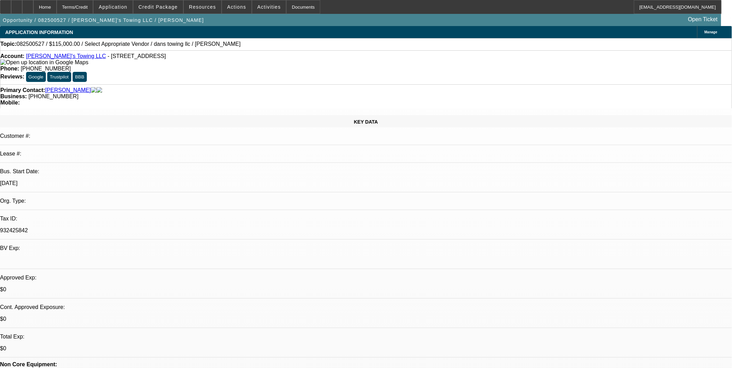
select select "0"
select select "2"
select select "0.1"
select select "4"
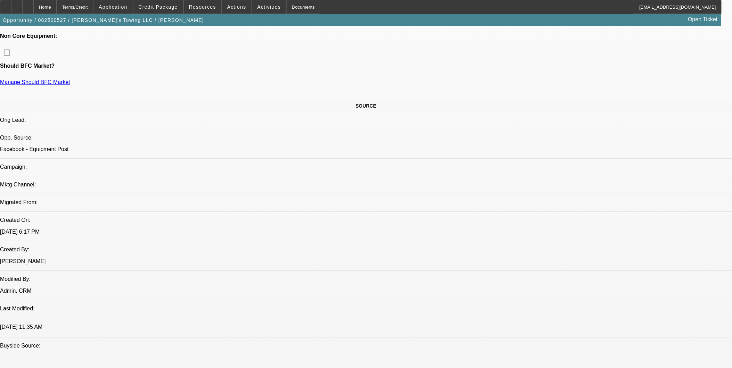
scroll to position [309, 0]
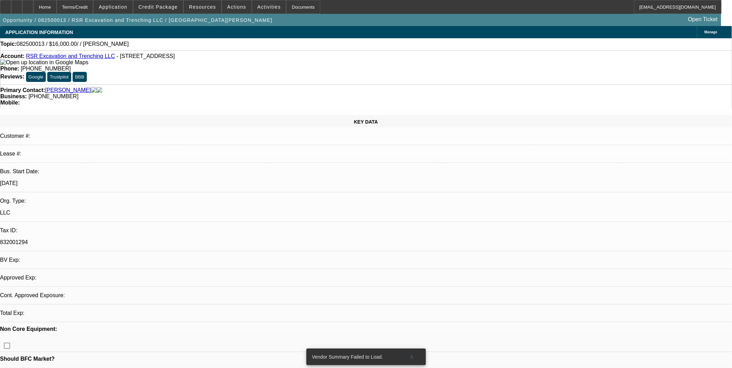
select select "0"
select select "2"
select select "0.1"
select select "1"
select select "2"
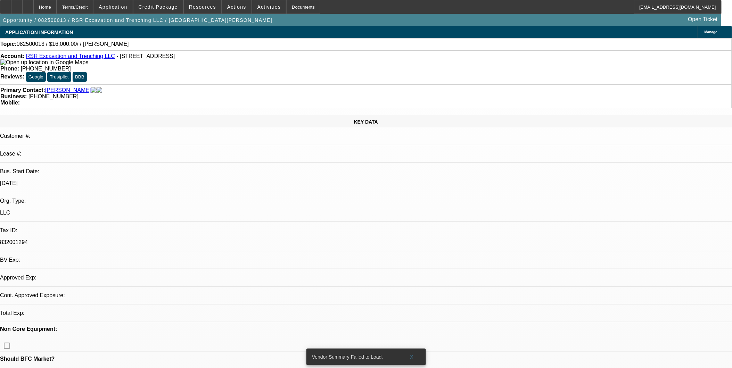
select select "4"
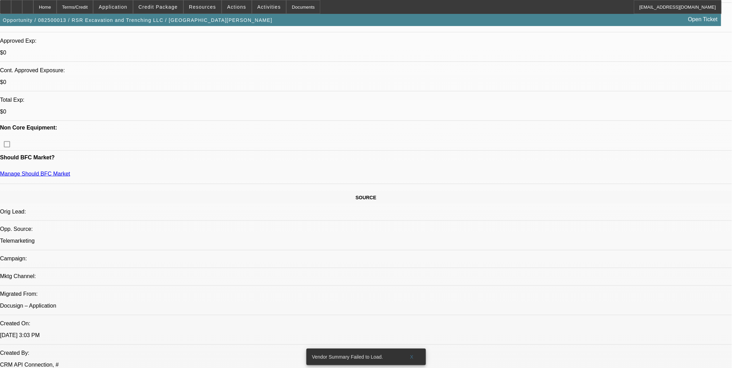
scroll to position [270, 0]
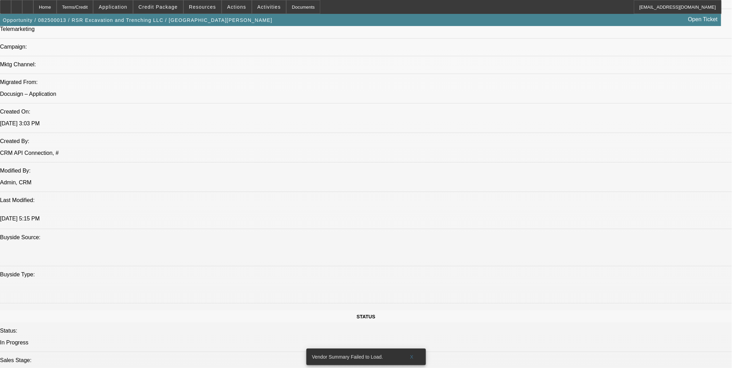
scroll to position [463, 0]
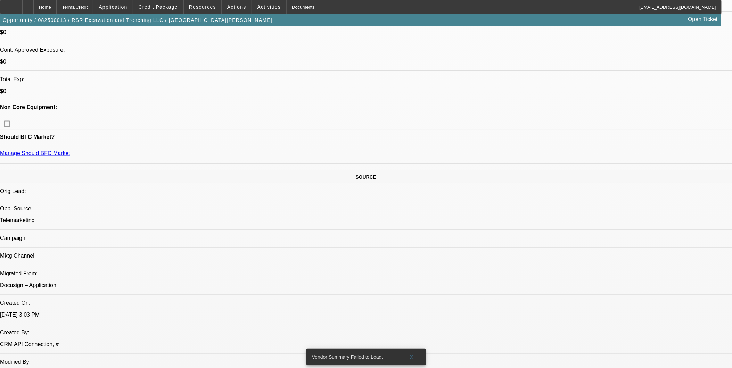
scroll to position [232, 0]
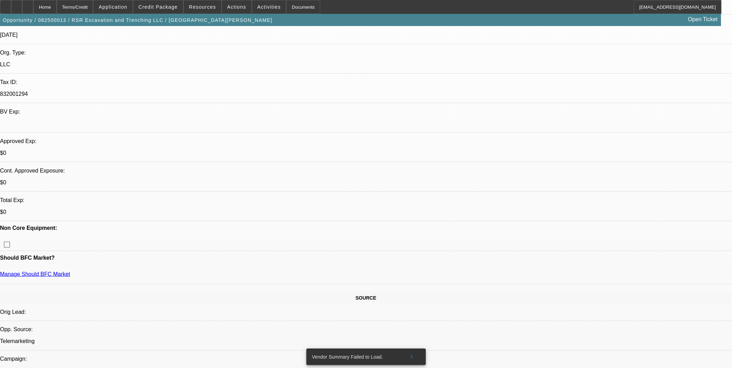
scroll to position [154, 0]
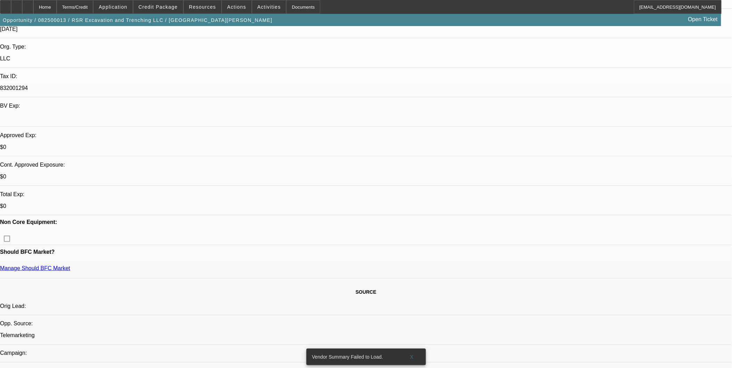
drag, startPoint x: 295, startPoint y: 195, endPoint x: 244, endPoint y: 102, distance: 106.5
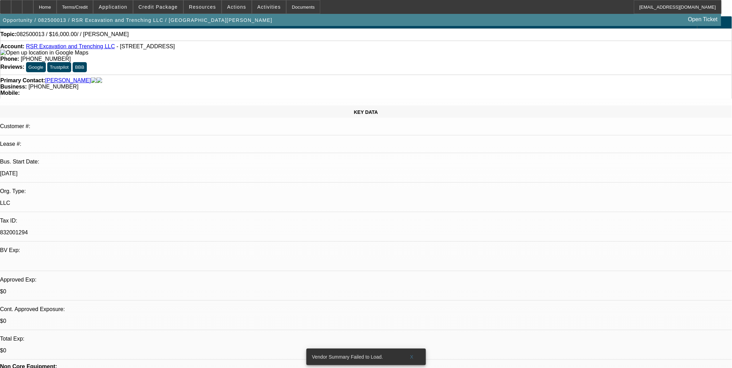
scroll to position [0, 0]
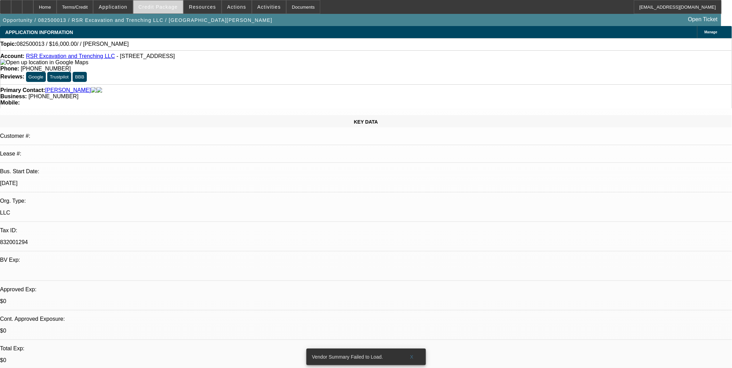
click at [159, 6] on span "Credit Package" at bounding box center [158, 7] width 39 height 6
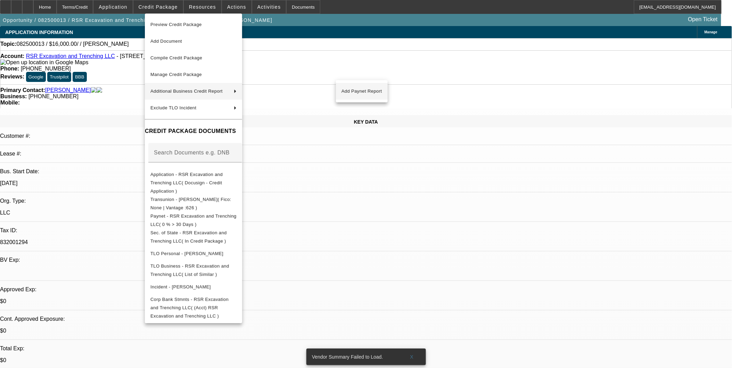
click at [378, 89] on span "Add Paynet Report" at bounding box center [362, 91] width 41 height 8
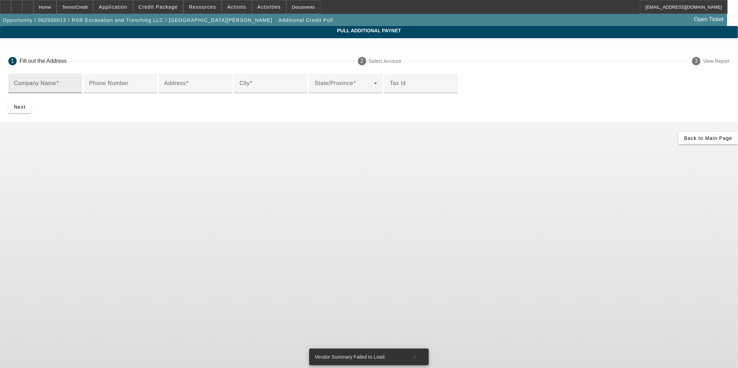
click at [76, 80] on div "Company Name" at bounding box center [45, 83] width 63 height 19
type input "harper construction"
click at [215, 90] on input "Address" at bounding box center [195, 86] width 63 height 8
type input "164 madison"
type input "huntsville"
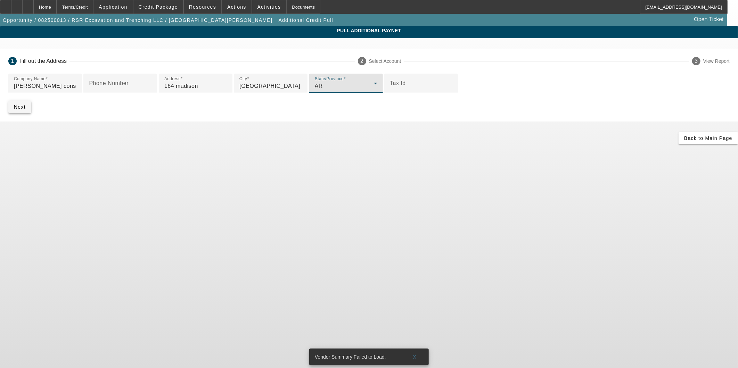
click at [26, 110] on span "Next" at bounding box center [20, 107] width 12 height 6
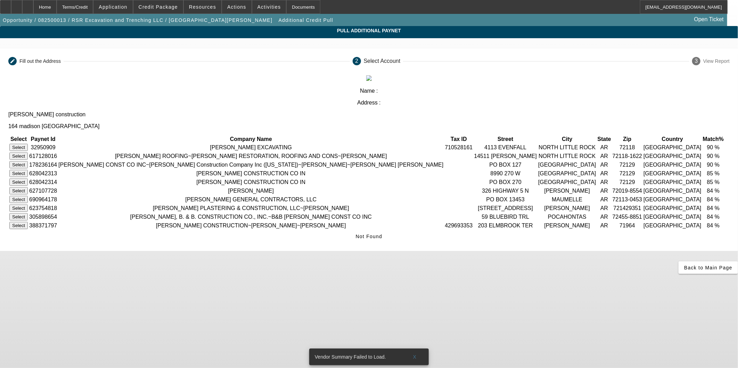
click at [28, 229] on button "Select" at bounding box center [18, 225] width 18 height 7
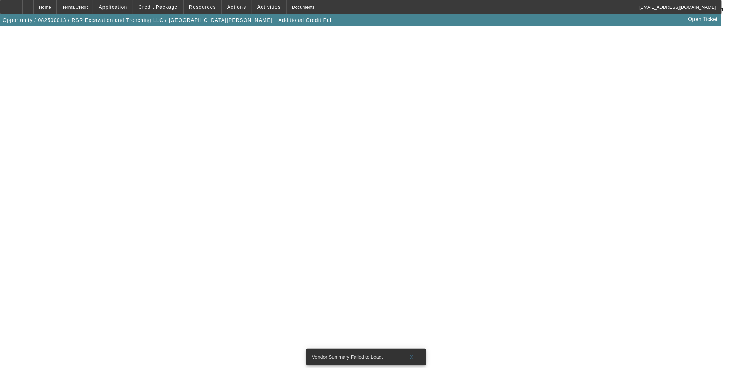
scroll to position [120, 0]
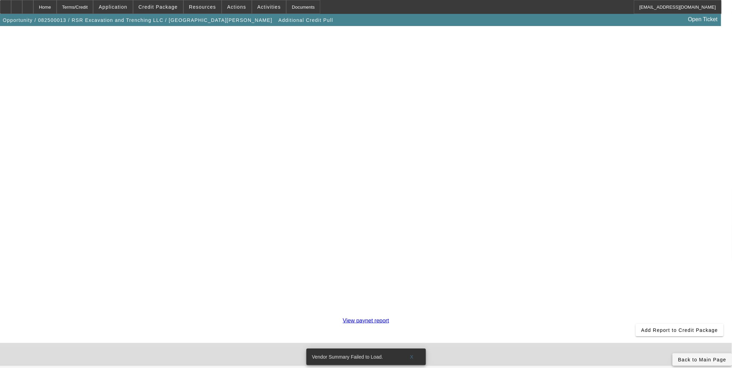
click at [679, 357] on span "Back to Main Page" at bounding box center [703, 360] width 48 height 6
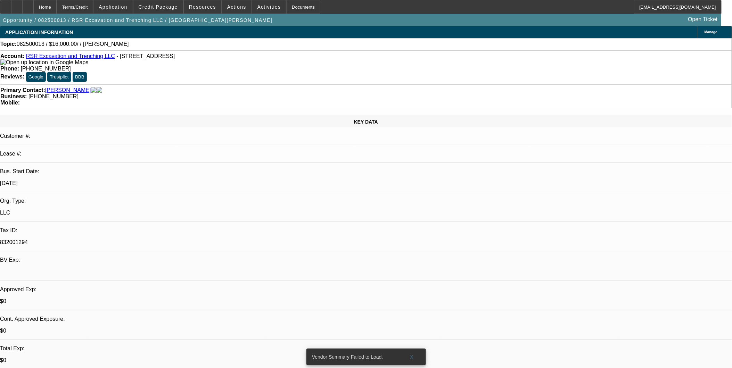
select select "0"
select select "2"
select select "0.1"
select select "4"
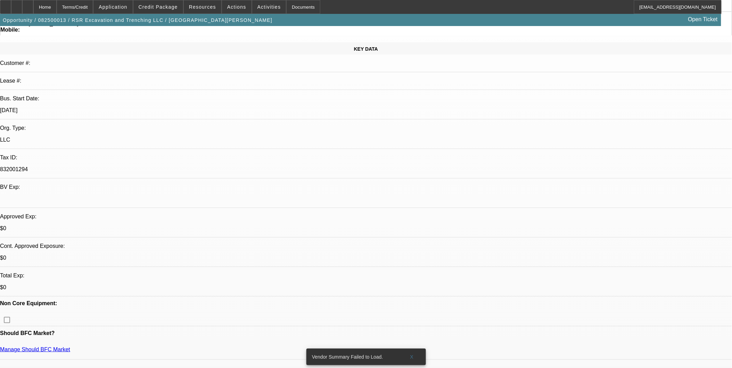
scroll to position [116, 0]
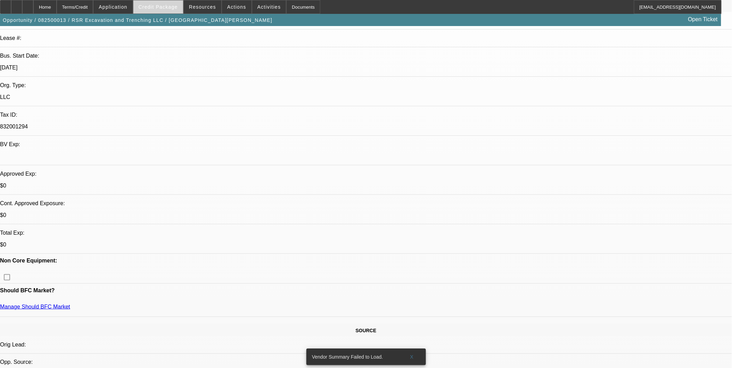
click at [162, 5] on span "Credit Package" at bounding box center [158, 7] width 39 height 6
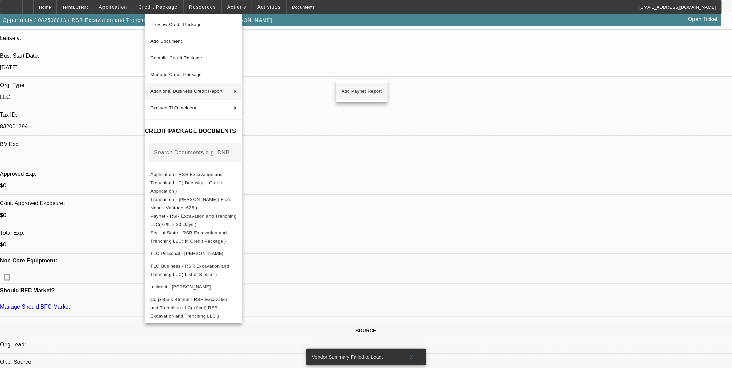
click at [345, 90] on span "Add Paynet Report" at bounding box center [362, 91] width 41 height 8
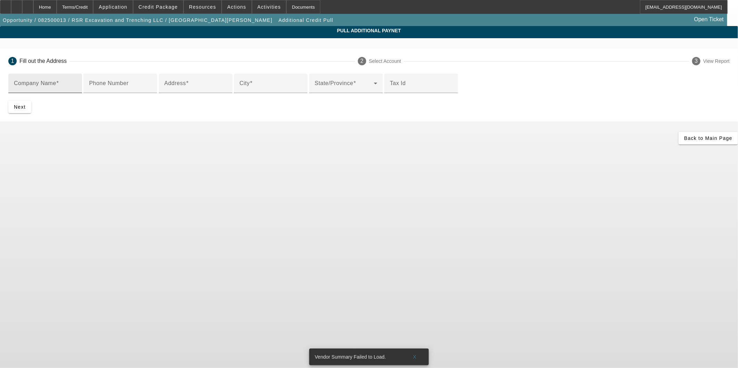
click at [76, 86] on input "Company Name" at bounding box center [45, 86] width 63 height 8
type input "rodney harper"
click at [302, 90] on input "City" at bounding box center [271, 86] width 63 height 8
type input "huntsville"
click at [227, 90] on input "Address" at bounding box center [195, 86] width 63 height 8
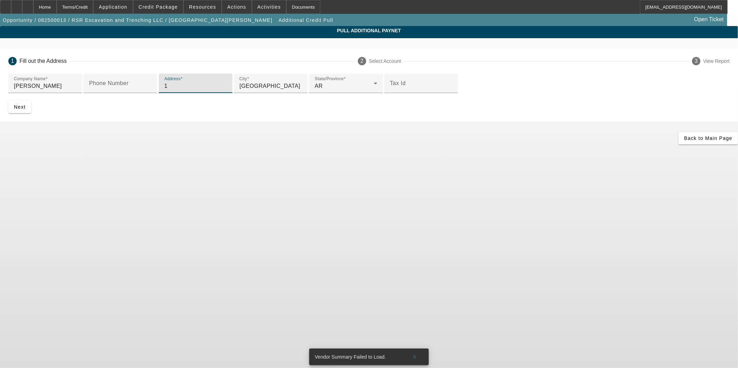
type input "1"
click at [602, 145] on app-additional-credit-pull "Pull Additional Paynet 1 Fill out the Address 2 Select Account 3 View Report Co…" at bounding box center [369, 85] width 738 height 119
click at [26, 110] on span "Next" at bounding box center [20, 107] width 12 height 6
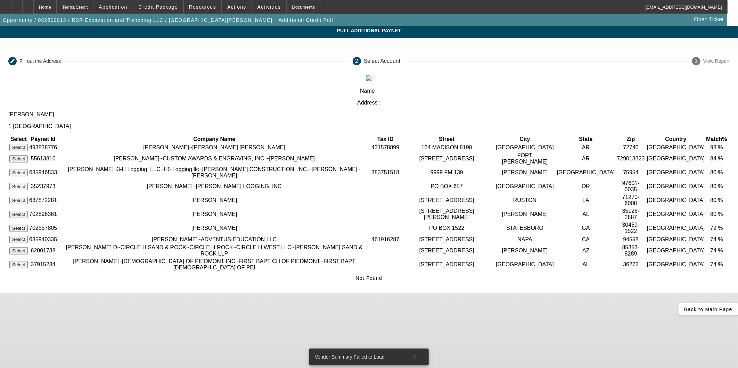
click at [28, 144] on button "Select" at bounding box center [18, 147] width 18 height 7
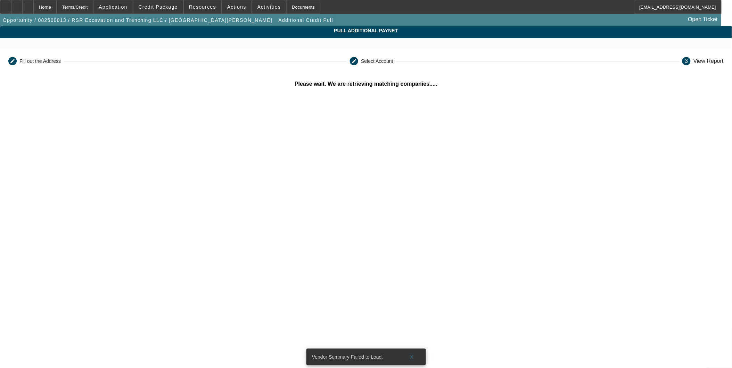
click at [414, 353] on span at bounding box center [412, 357] width 22 height 17
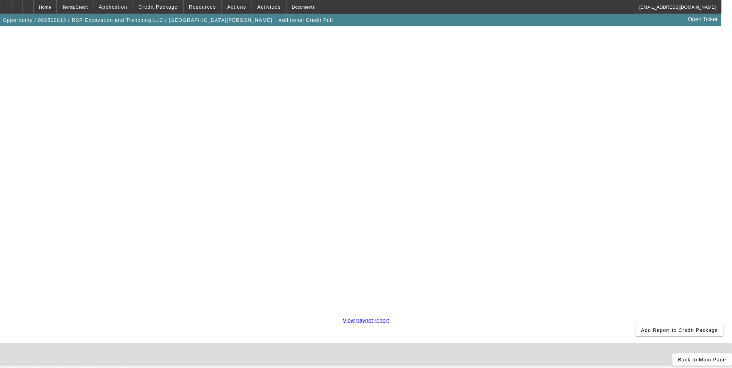
scroll to position [116, 0]
click at [642, 328] on span "Add Report to Credit Package" at bounding box center [680, 331] width 77 height 6
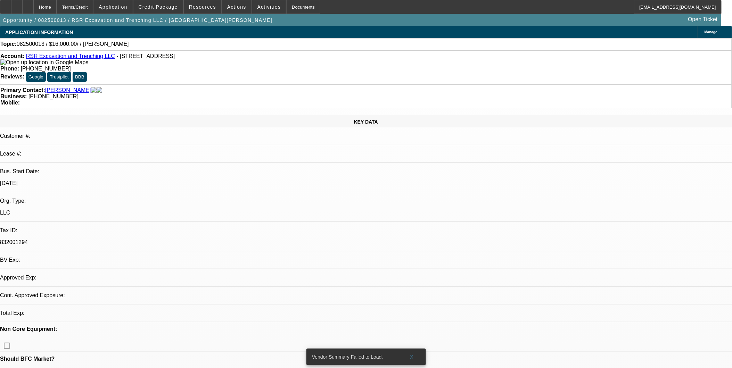
select select "0"
select select "2"
select select "0.1"
select select "4"
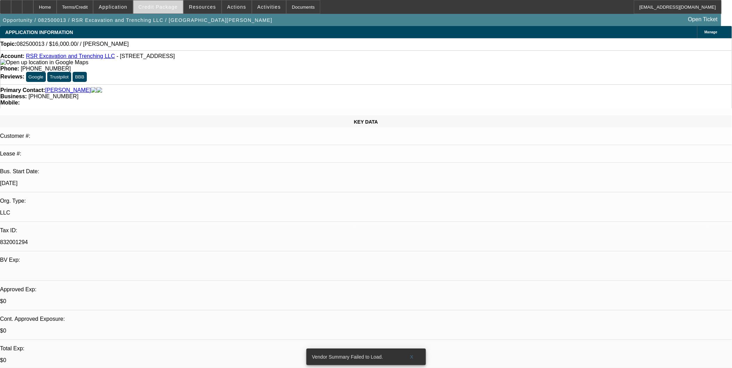
click at [171, 9] on span "Credit Package" at bounding box center [158, 7] width 39 height 6
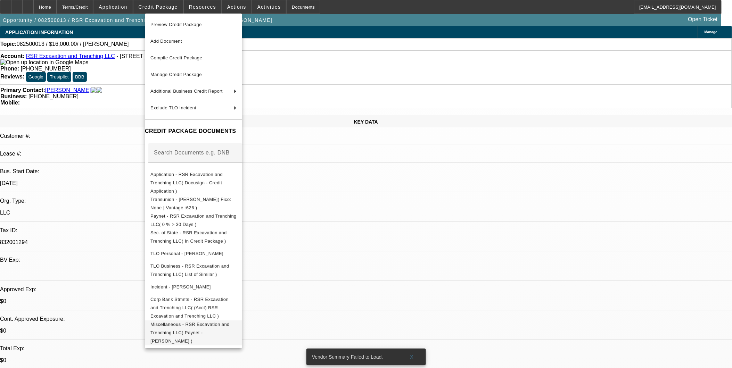
click at [196, 322] on span "Miscellaneous - RSR Excavation and Trenching LLC( Paynet - rodney harper )" at bounding box center [190, 333] width 79 height 22
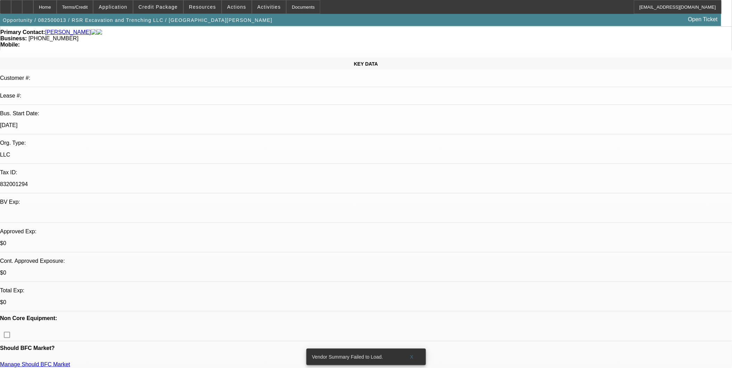
scroll to position [193, 0]
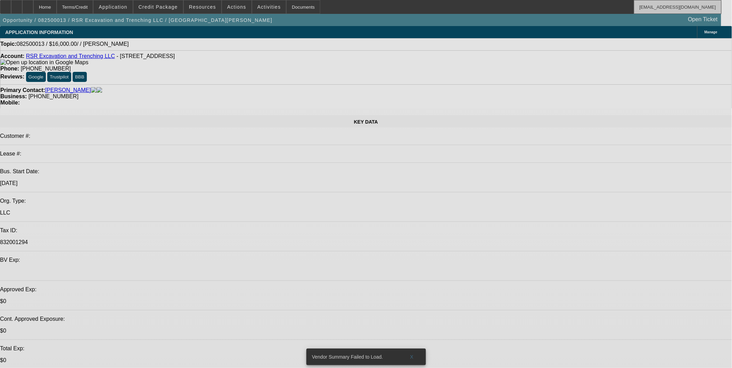
select select "0"
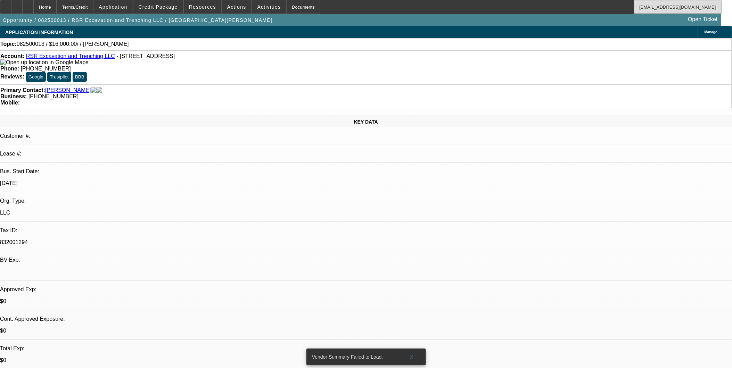
select select "2"
select select "0.1"
select select "4"
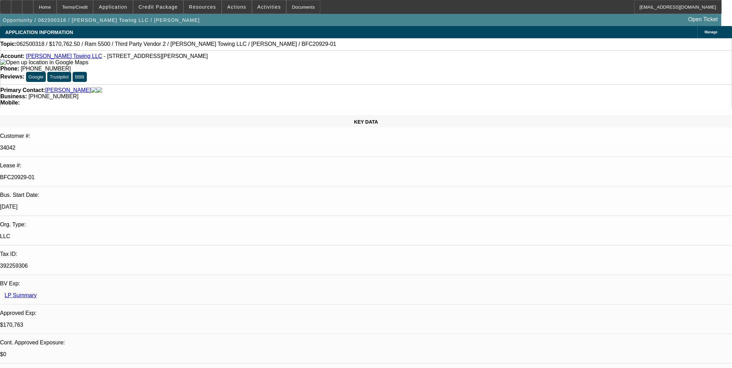
select select "0"
select select "2"
select select "0"
select select "6"
select select "0"
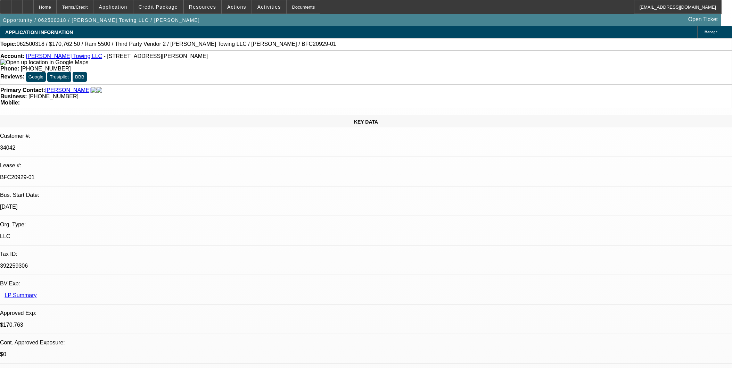
select select "2"
select select "0"
select select "6"
select select "0"
select select "2"
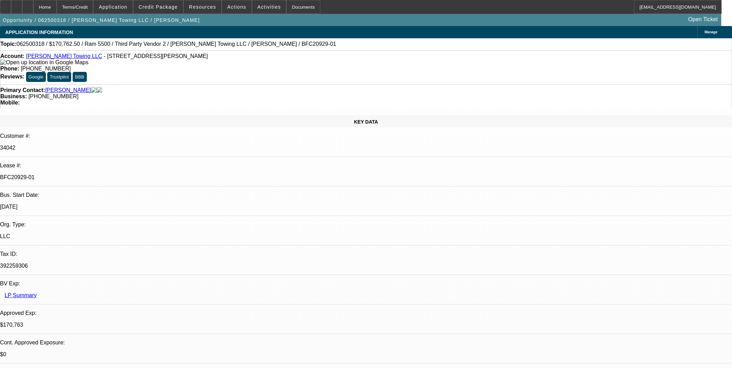
select select "0"
select select "6"
select select "0"
select select "2"
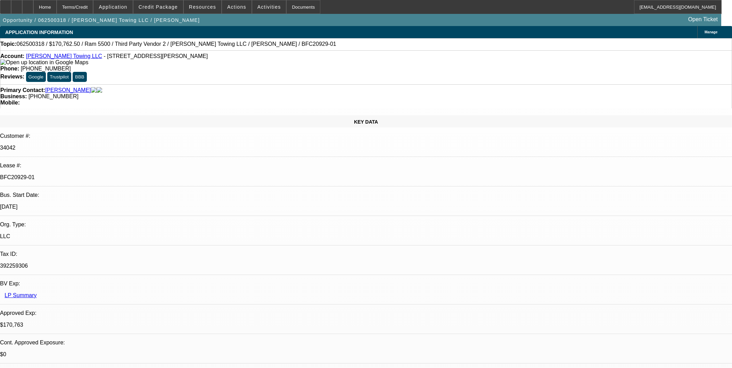
select select "0"
select select "6"
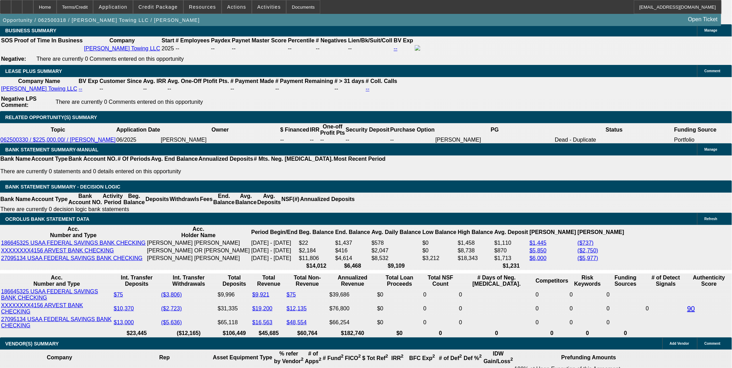
scroll to position [1215, 0]
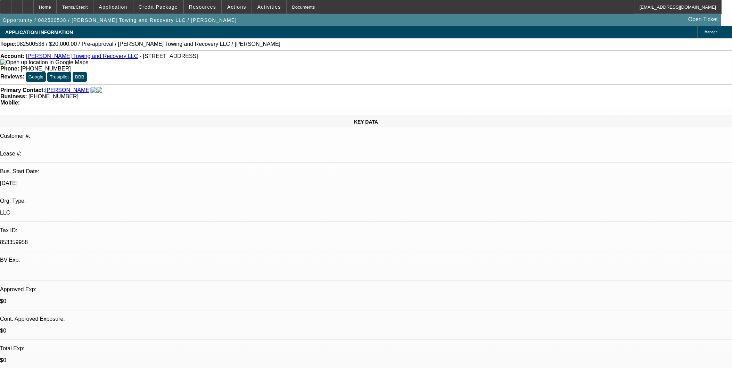
select select "0"
select select "2"
select select "0.1"
select select "4"
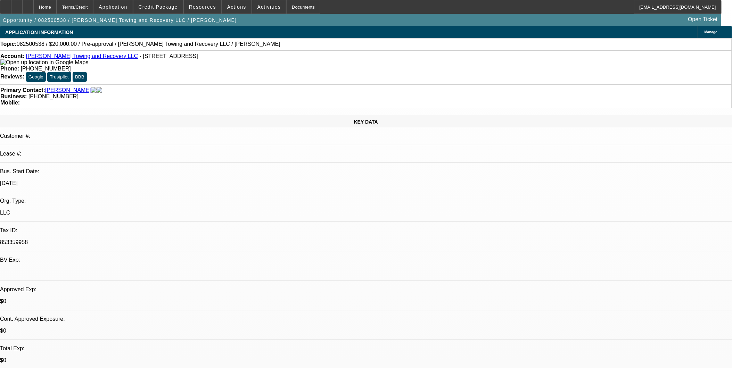
click at [74, 57] on link "[PERSON_NAME] Towing and Recovery LLC" at bounding box center [82, 56] width 112 height 6
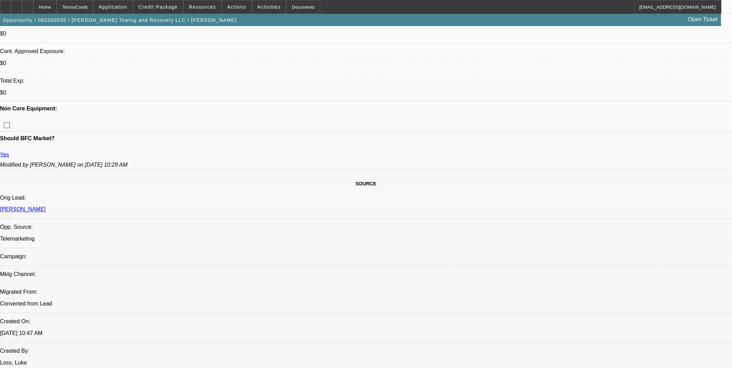
scroll to position [270, 0]
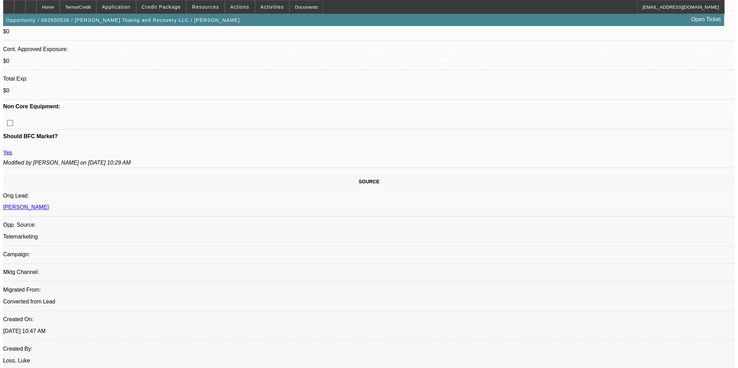
scroll to position [0, 0]
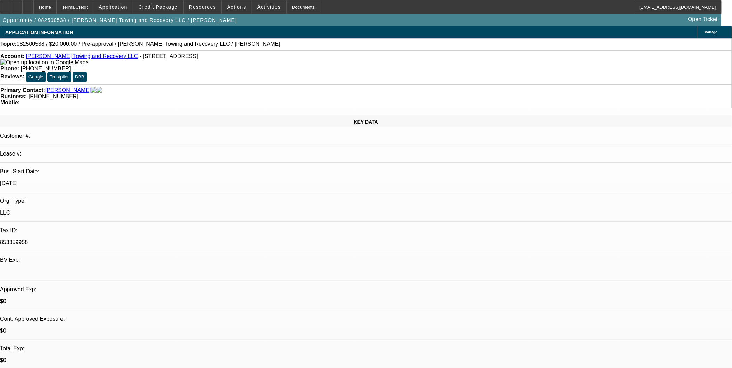
click at [353, 51] on div "Account: Mabins Towing and Recovery LLC - 2316 Saint Louis Ave, Saint Louis, MO…" at bounding box center [366, 67] width 732 height 34
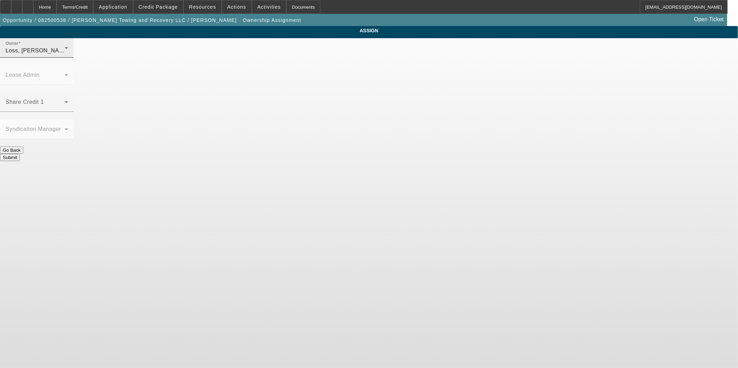
click at [65, 55] on div "Loss, Luke (Lvl 1)" at bounding box center [35, 51] width 59 height 8
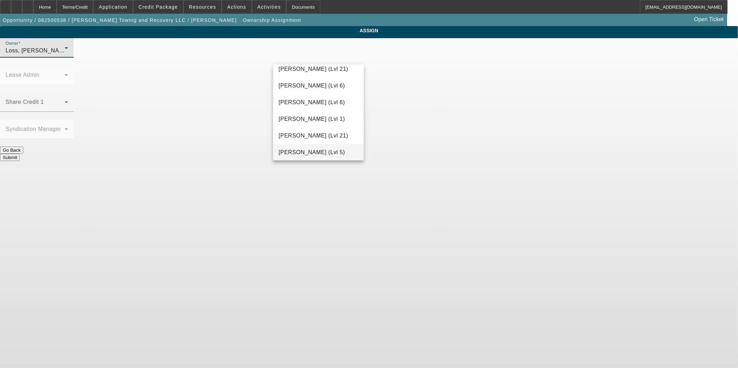
scroll to position [630, 0]
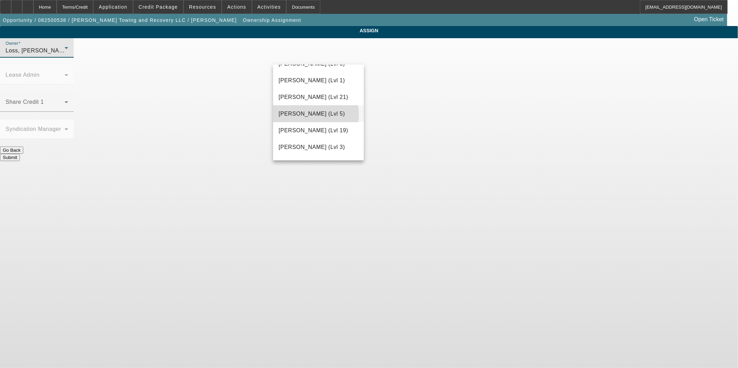
click at [307, 115] on span "Nubie, Daniel (Lvl 5)" at bounding box center [312, 114] width 66 height 8
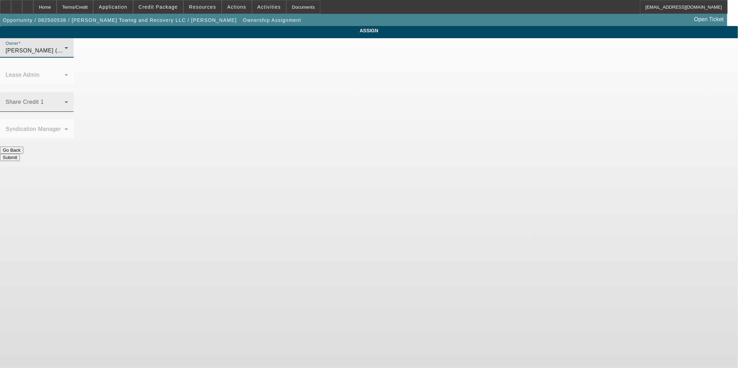
click at [44, 99] on mat-label "Share Credit 1" at bounding box center [25, 102] width 38 height 6
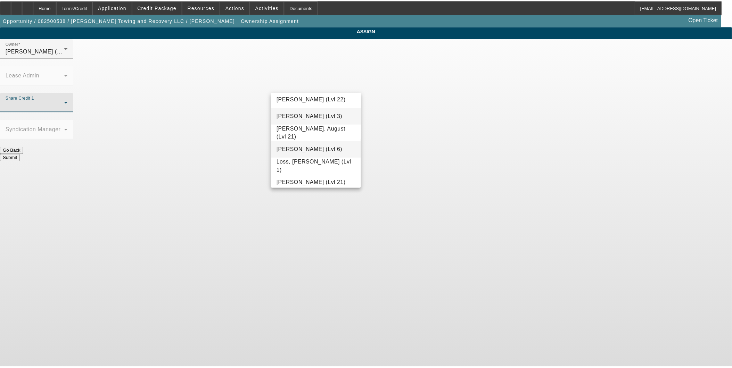
scroll to position [502, 0]
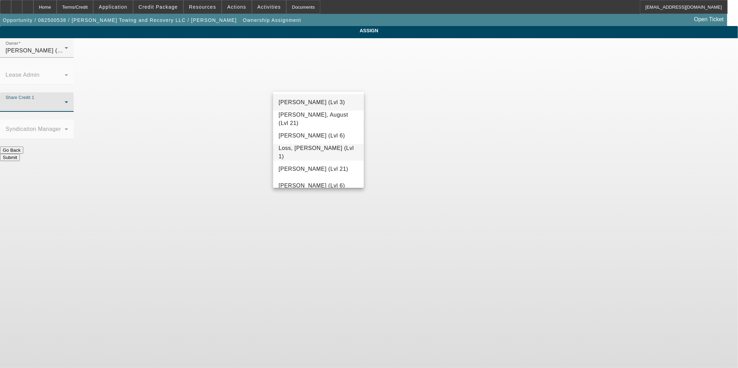
click at [302, 153] on span "Loss, Luke (Lvl 1)" at bounding box center [319, 152] width 80 height 17
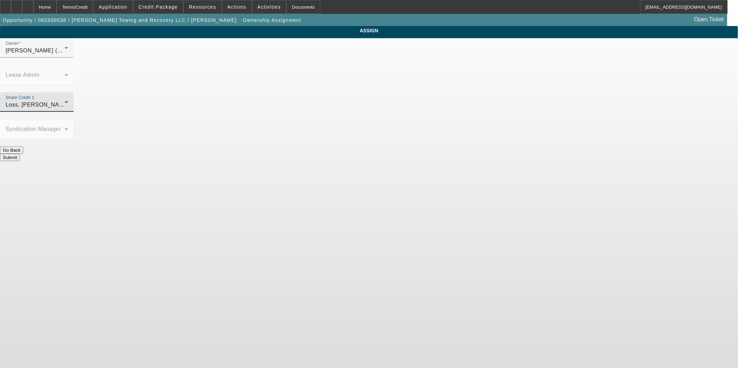
click at [20, 154] on button "Submit" at bounding box center [10, 157] width 20 height 7
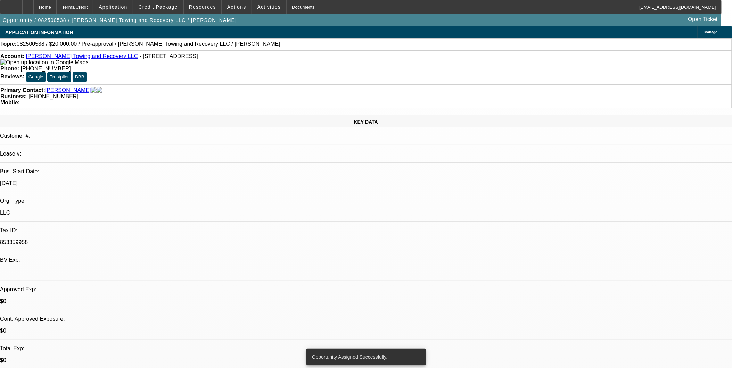
select select "0"
select select "2"
select select "0.1"
select select "4"
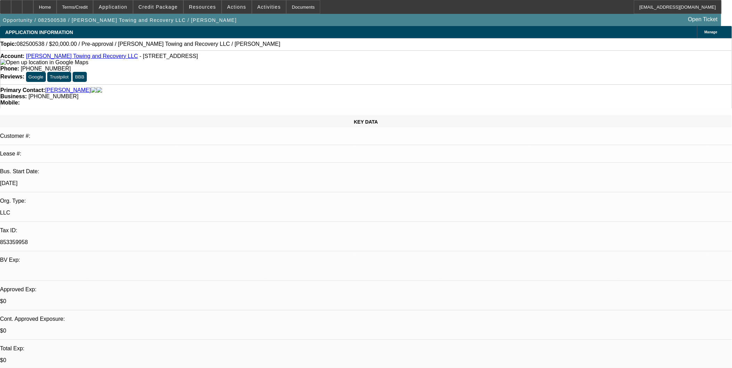
select select "0"
select select "2"
select select "0.1"
select select "4"
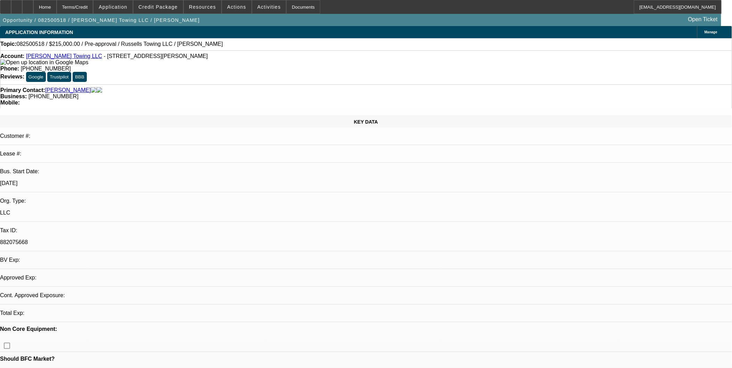
select select "0"
select select "2"
select select "0.1"
select select "4"
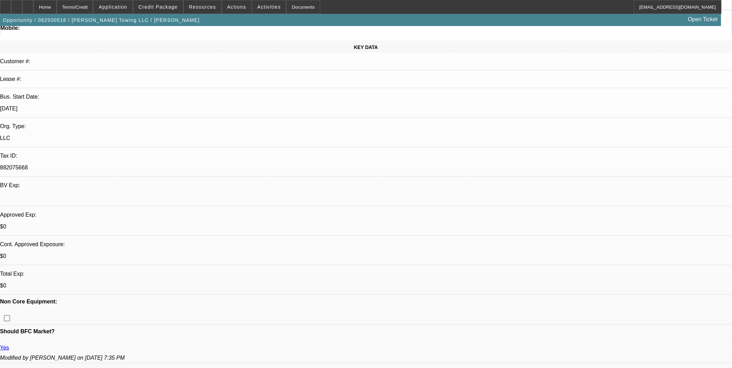
scroll to position [77, 0]
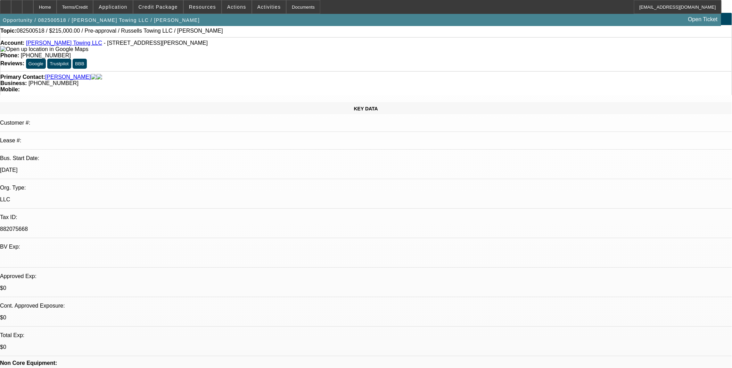
scroll to position [0, 0]
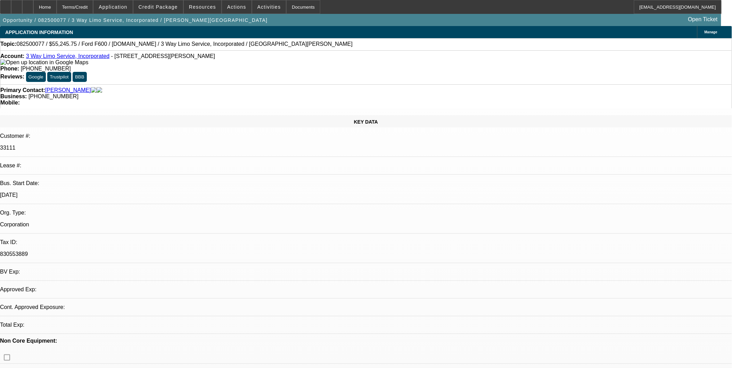
select select "0.15"
select select "2"
select select "0.1"
select select "1"
select select "2"
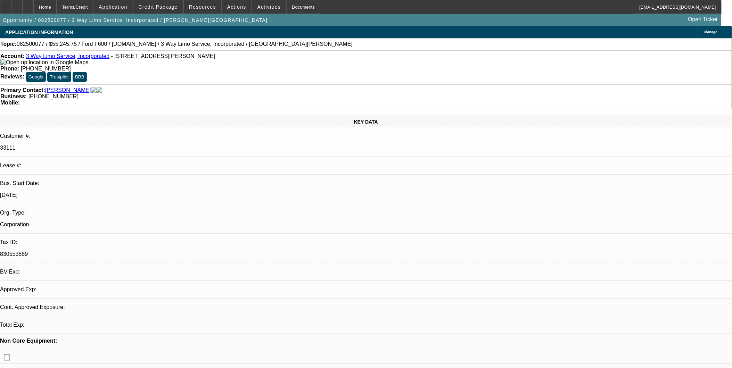
select select "4"
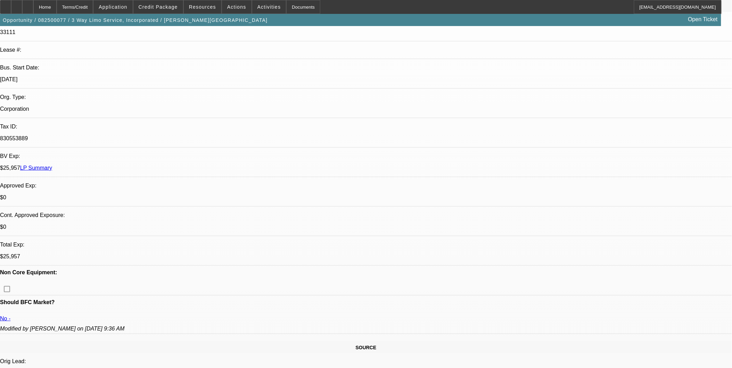
scroll to position [116, 0]
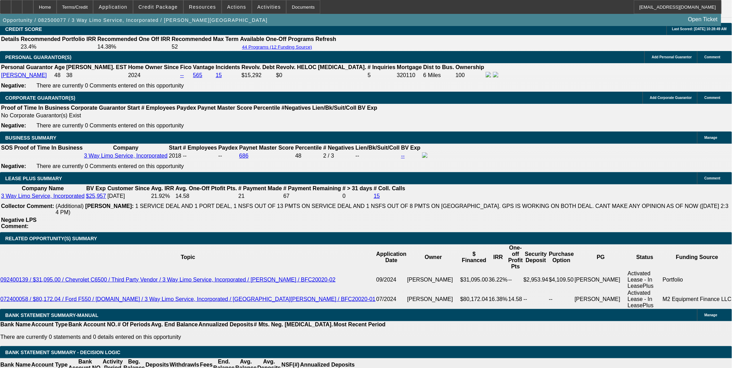
scroll to position [1081, 0]
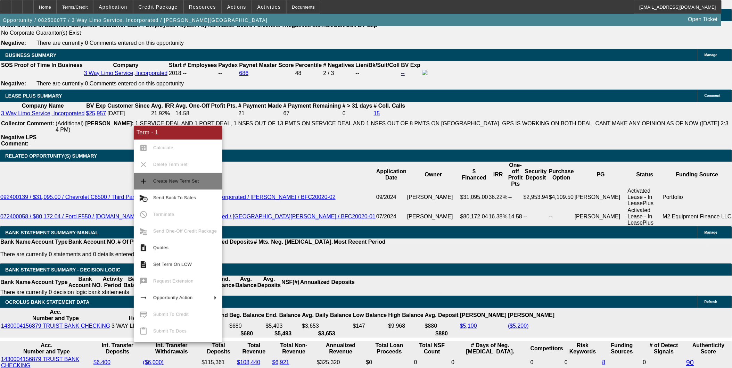
click at [175, 182] on span "Create New Term Set" at bounding box center [176, 181] width 46 height 5
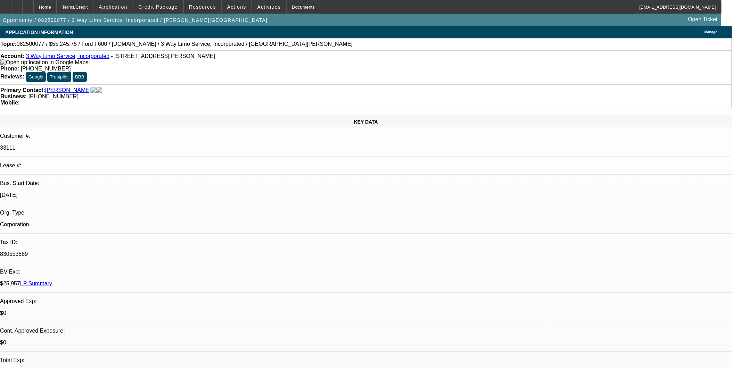
select select "0.15"
select select "2"
select select "0.1"
select select "0.15"
select select "2"
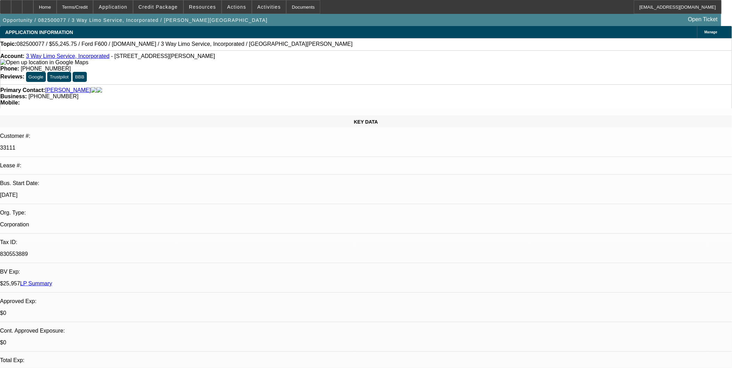
select select "0.1"
select select "0.15"
select select "2"
select select "0.1"
select select "1"
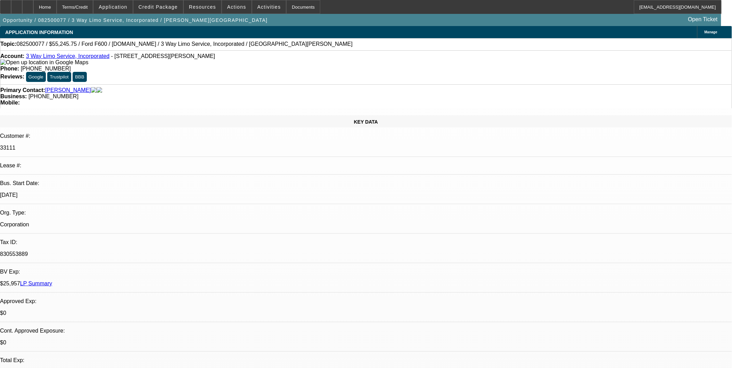
select select "2"
select select "4"
select select "1"
select select "2"
select select "4"
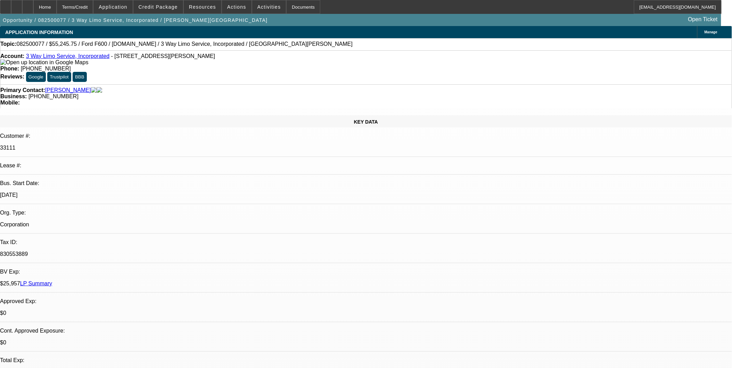
select select "1"
select select "2"
select select "4"
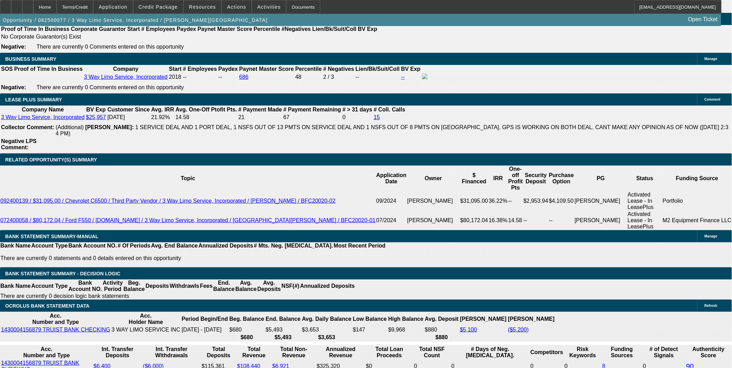
scroll to position [1081, 0]
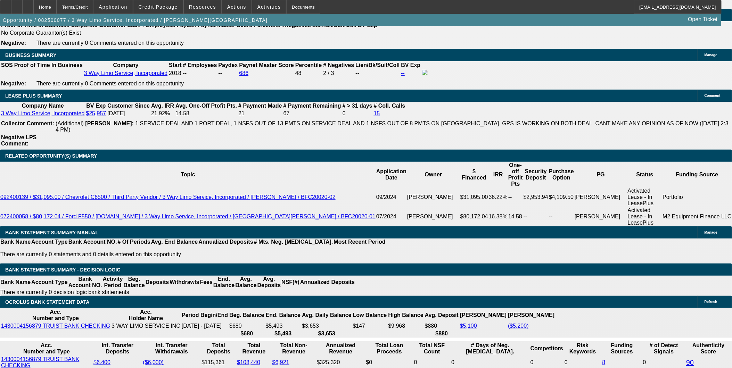
type input "$15,000.00"
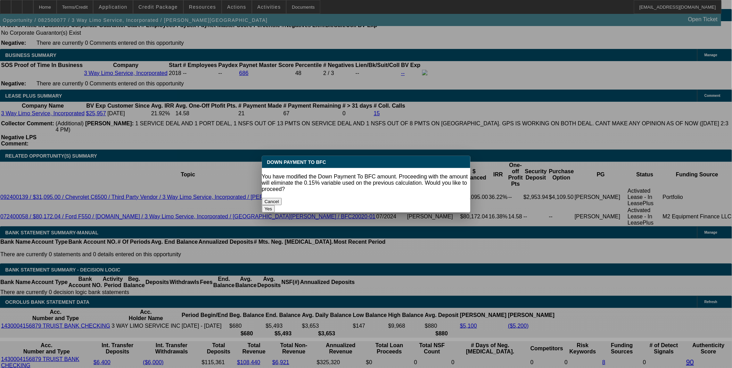
click at [387, 136] on body "Home Terms/Credit Application Credit Package Resources Actions Activities Docum…" at bounding box center [366, 310] width 732 height 2783
click at [275, 205] on button "Yes" at bounding box center [268, 208] width 13 height 7
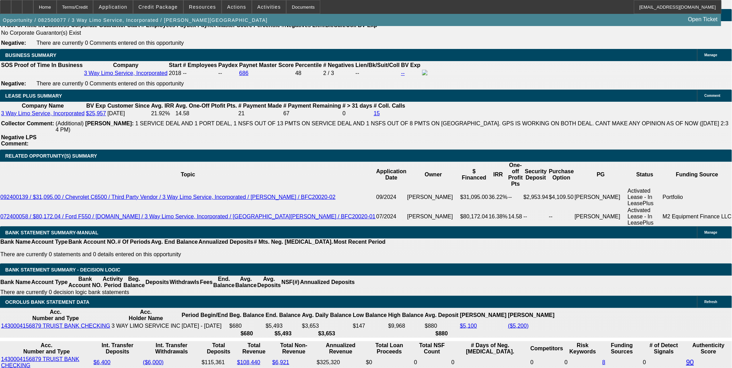
select select "0"
type input "UNKNOWN"
type input "$2,863.08"
type input "$1,431.54"
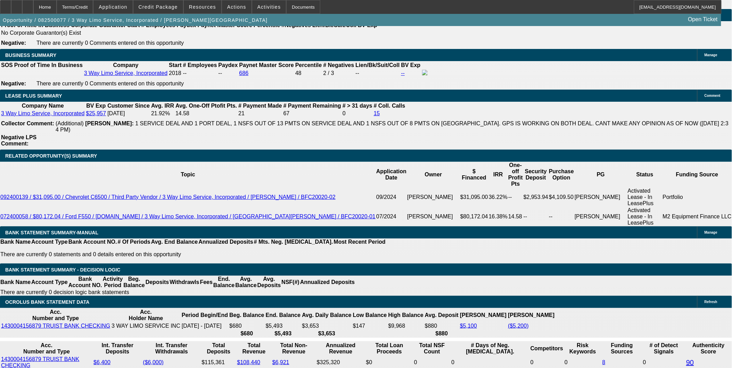
type input "22"
type input "$2,009.02"
type input "$1,004.51"
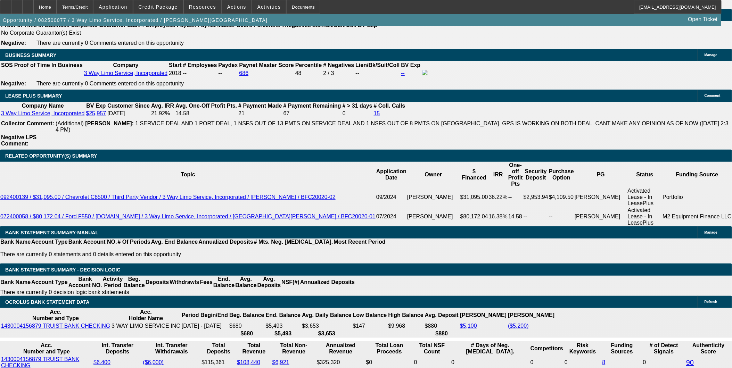
type input "$2,999.24"
type input "$1,499.62"
type input "22"
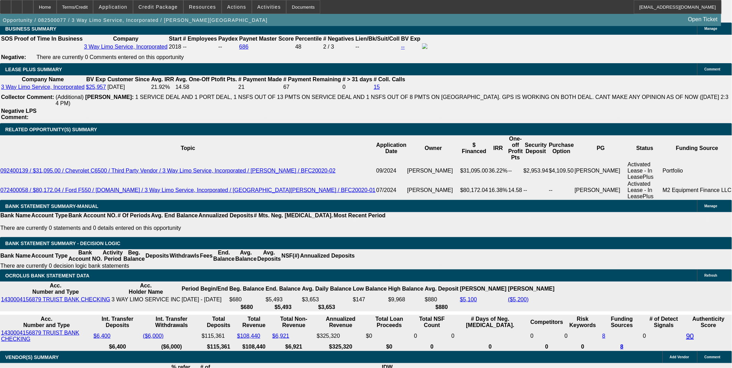
scroll to position [1159, 0]
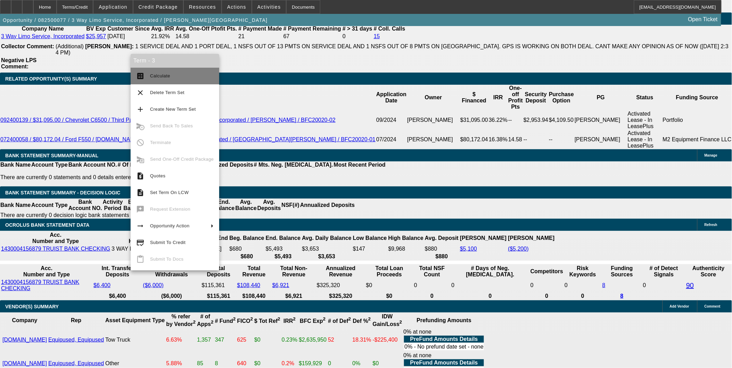
click at [170, 78] on span "Calculate" at bounding box center [182, 76] width 64 height 8
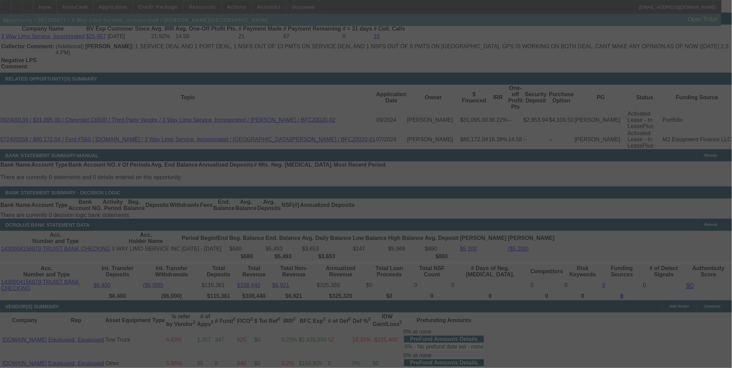
select select "0"
select select "2"
select select "0.1"
select select "4"
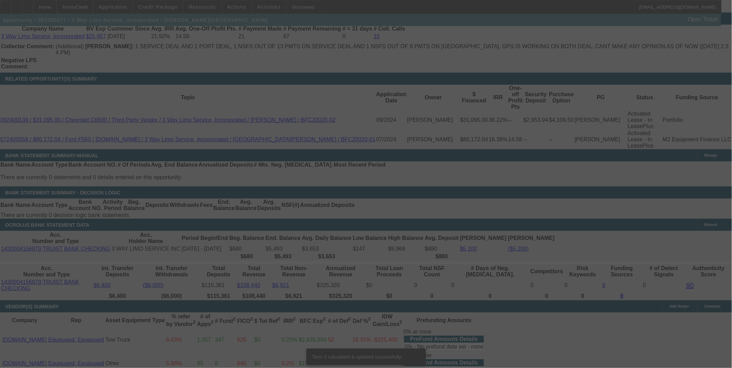
scroll to position [1152, 0]
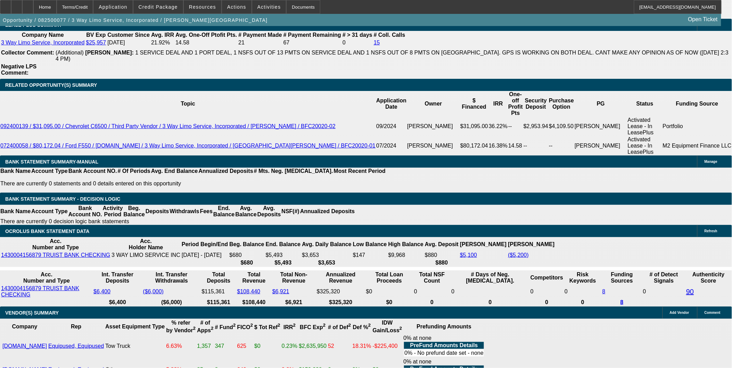
type input "$5,000.00"
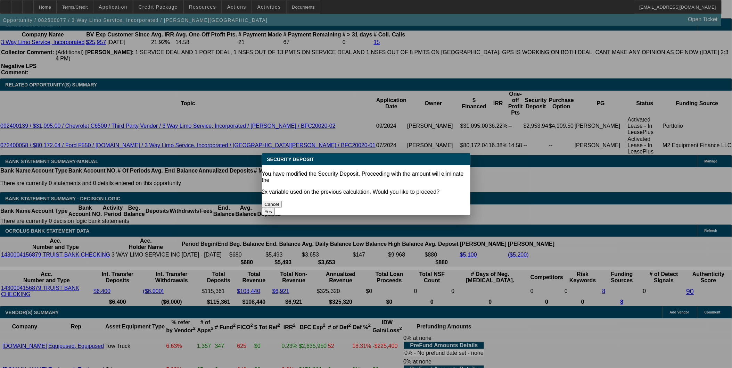
scroll to position [0, 0]
click at [136, 61] on body "Home Terms/Credit Application Credit Package Resources Actions Activities Docum…" at bounding box center [366, 238] width 732 height 2783
click at [408, 188] on div "Security Deposit You have modified the Security Deposit. Proceeding with the am…" at bounding box center [366, 184] width 209 height 62
click at [275, 208] on button "Yes" at bounding box center [268, 211] width 13 height 7
select select "0"
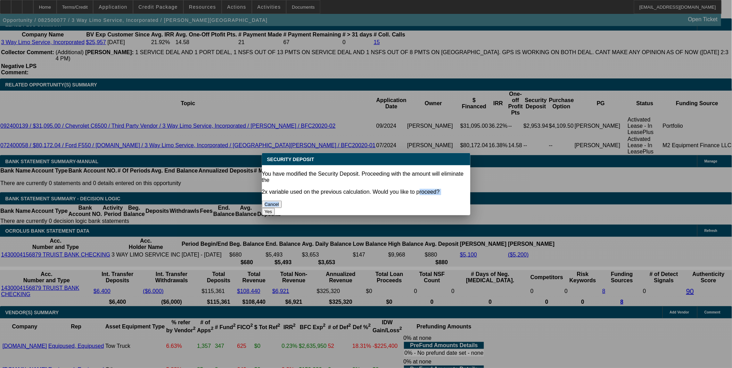
type input "UNKNOWN"
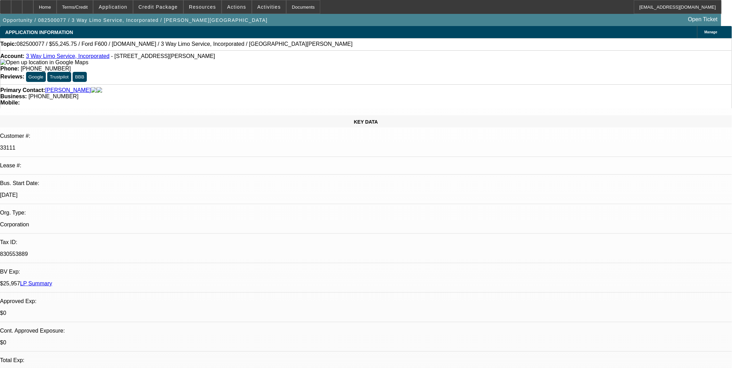
scroll to position [1152, 0]
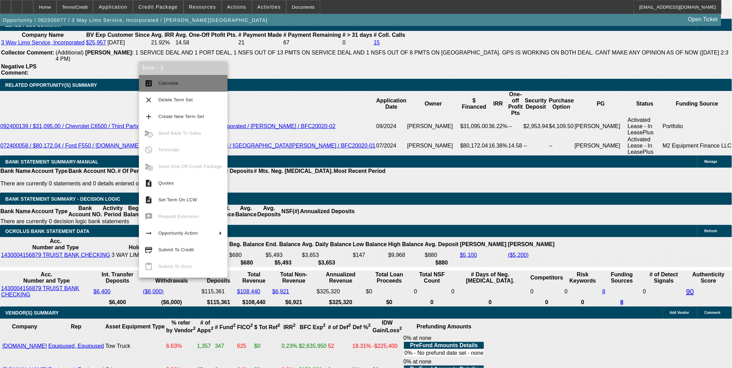
click at [178, 86] on span "Calculate" at bounding box center [191, 83] width 64 height 8
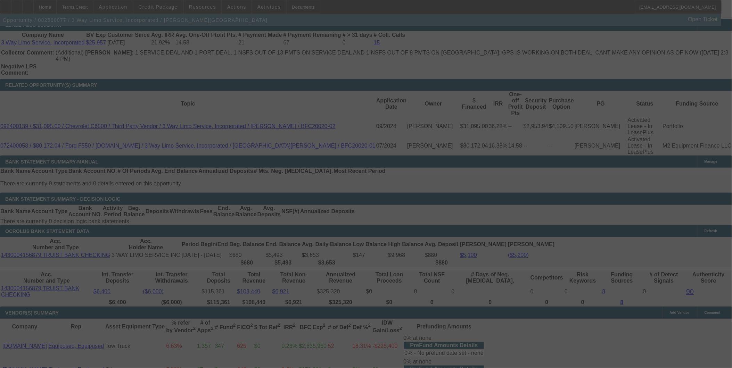
scroll to position [1146, 0]
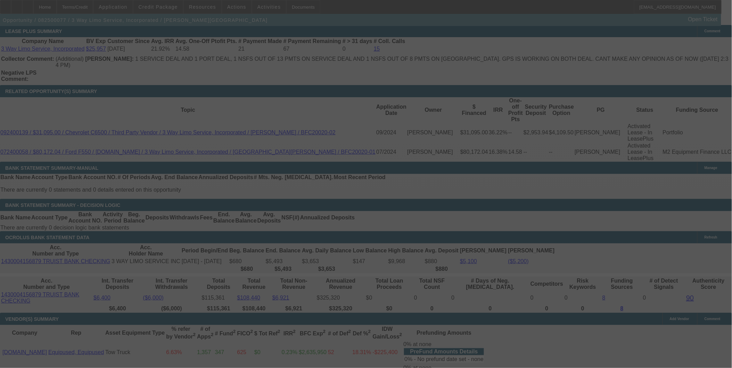
select select "0"
select select "2"
select select "0.1"
select select "4"
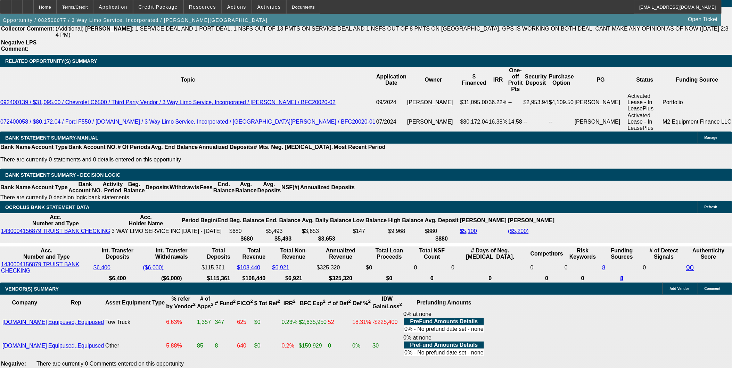
scroll to position [1159, 0]
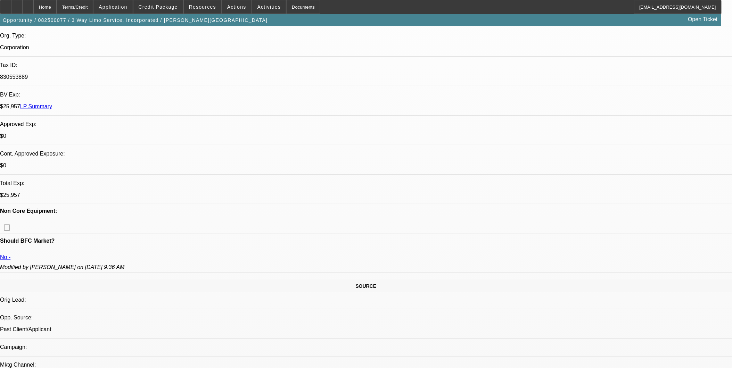
scroll to position [193, 0]
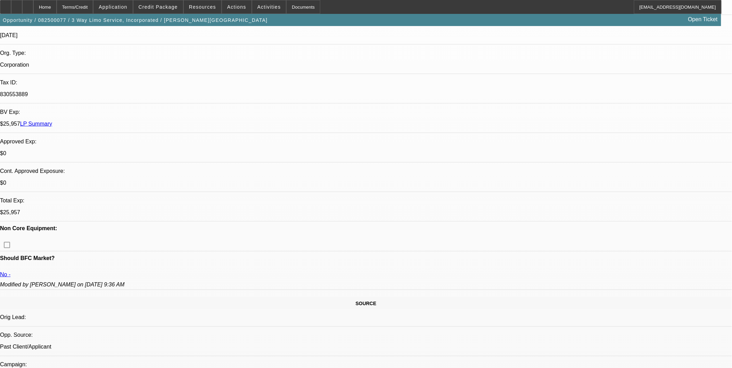
scroll to position [116, 0]
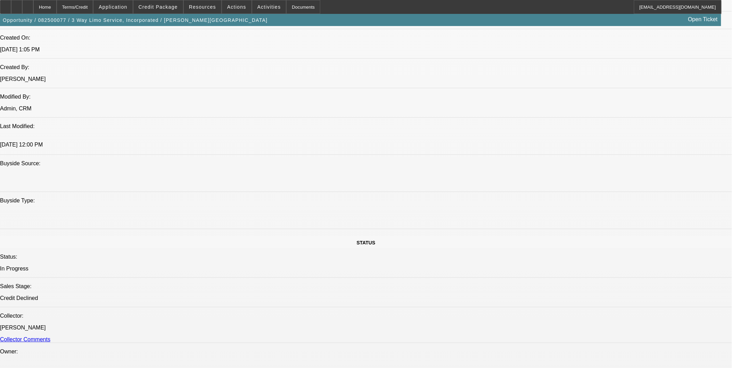
scroll to position [579, 0]
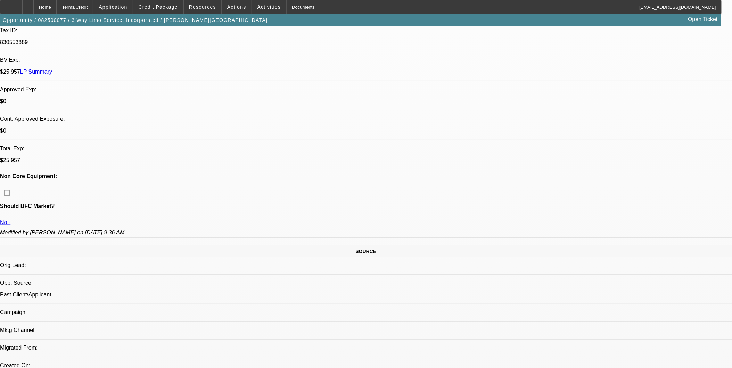
scroll to position [193, 0]
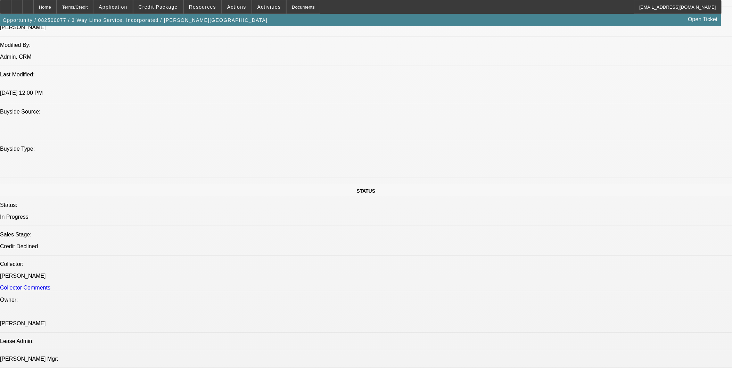
scroll to position [554, 0]
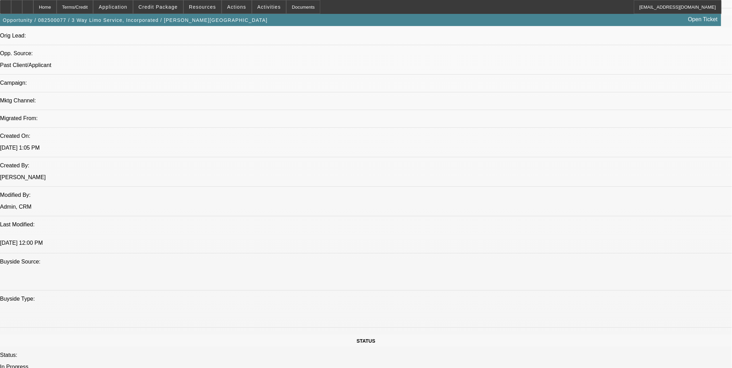
scroll to position [438, 0]
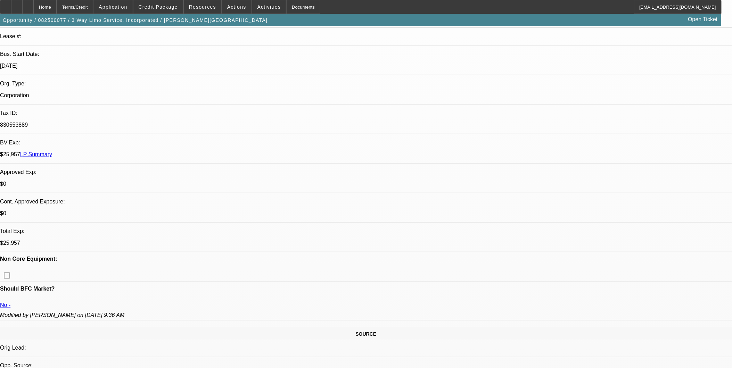
scroll to position [168, 0]
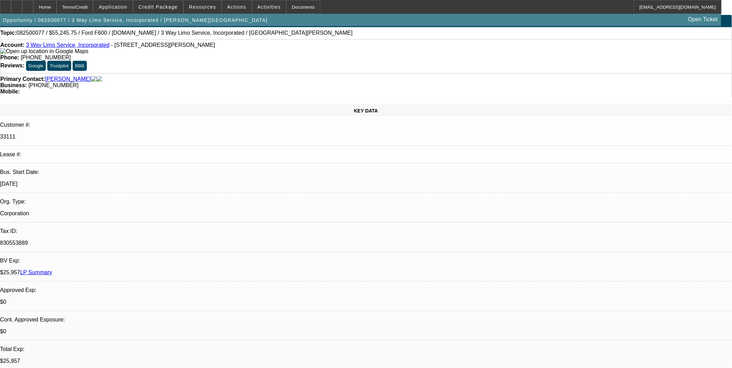
scroll to position [0, 0]
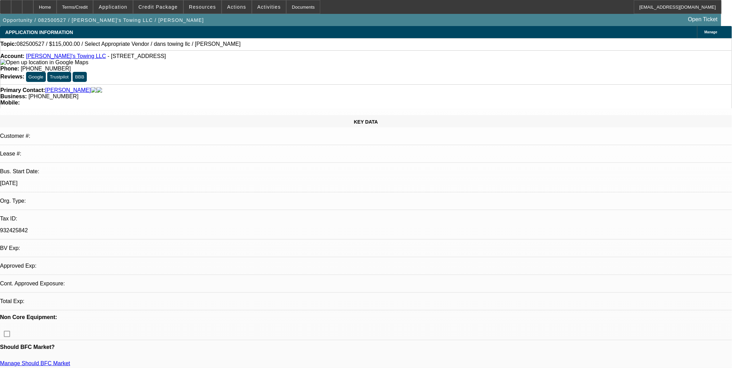
select select "0"
select select "2"
select select "0.1"
select select "1"
select select "2"
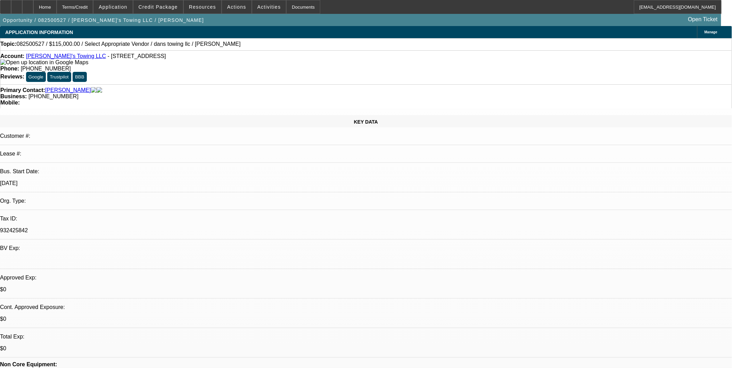
select select "4"
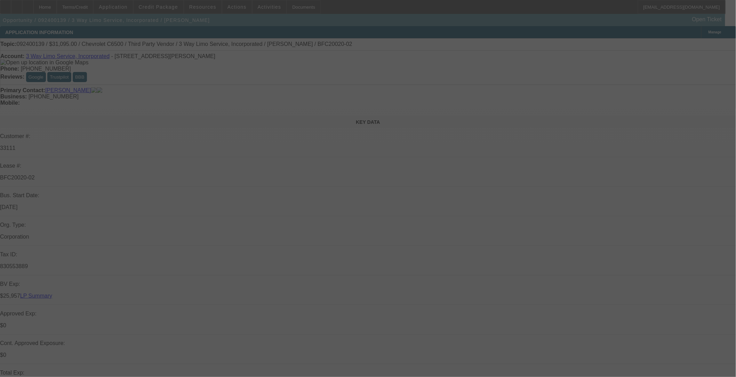
select select "0"
select select "2"
select select "0.1"
select select "0"
select select "2"
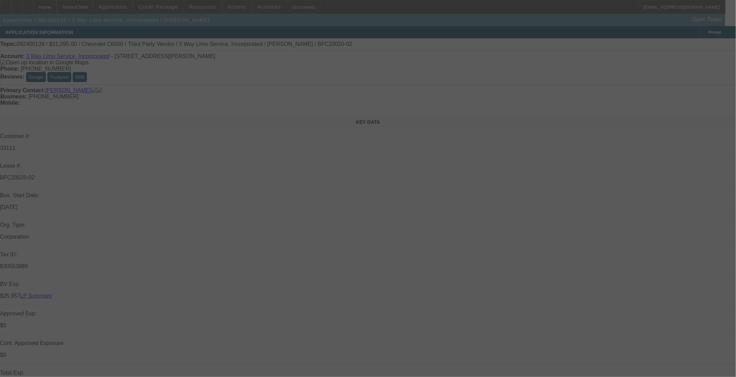
select select "0.1"
select select "0"
select select "0.1"
select select "0.2"
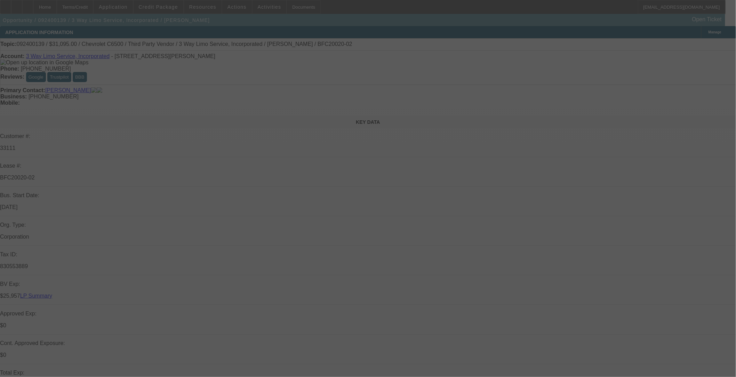
select select "2"
select select "0.1"
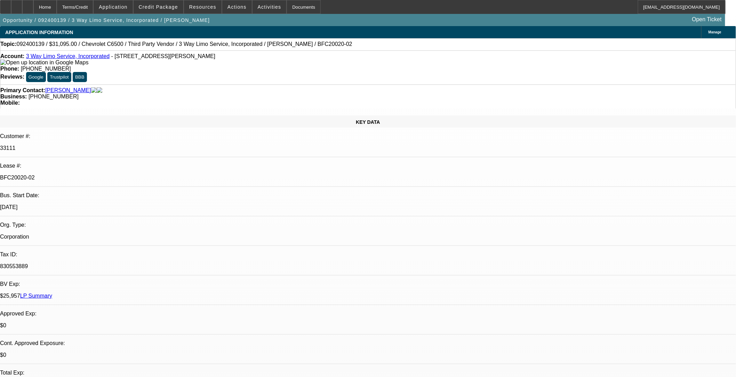
select select "1"
select select "2"
select select "4"
select select "1"
select select "2"
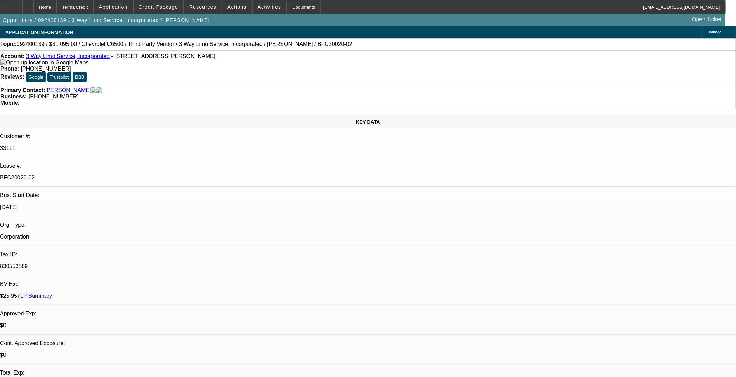
select select "4"
select select "1"
select select "3"
select select "4"
select select "1"
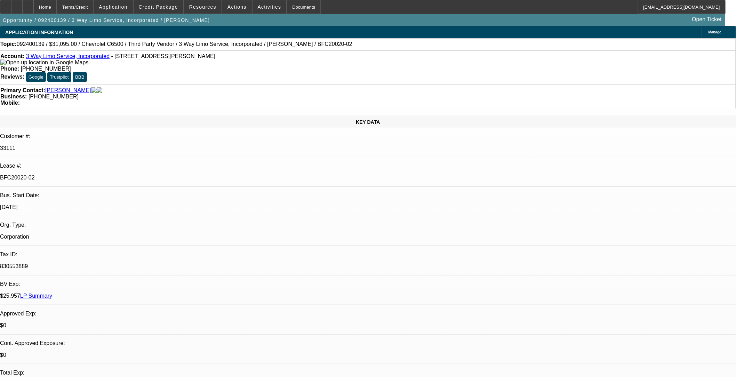
select select "2"
select select "4"
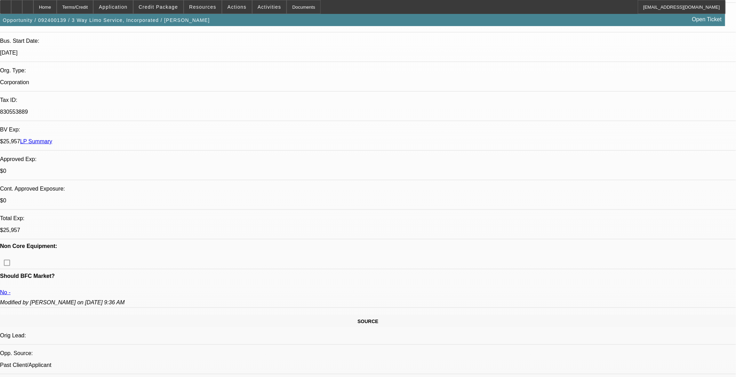
scroll to position [116, 0]
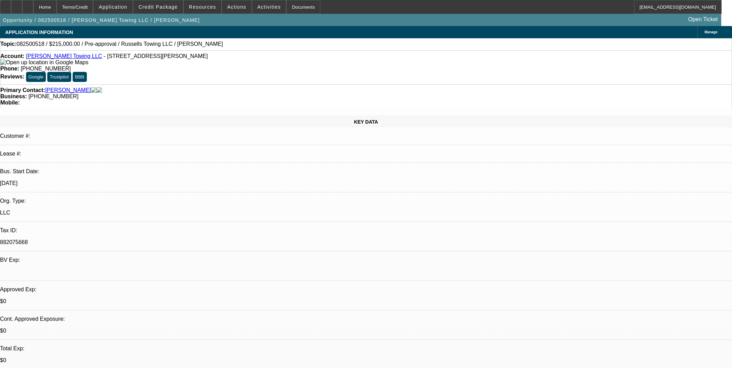
select select "0"
select select "2"
select select "0.1"
select select "4"
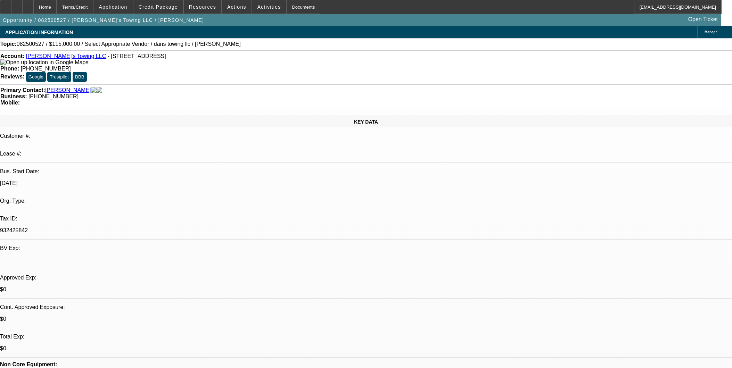
select select "0"
select select "2"
select select "0.1"
select select "4"
